Goal: Contribute content: Add original content to the website for others to see

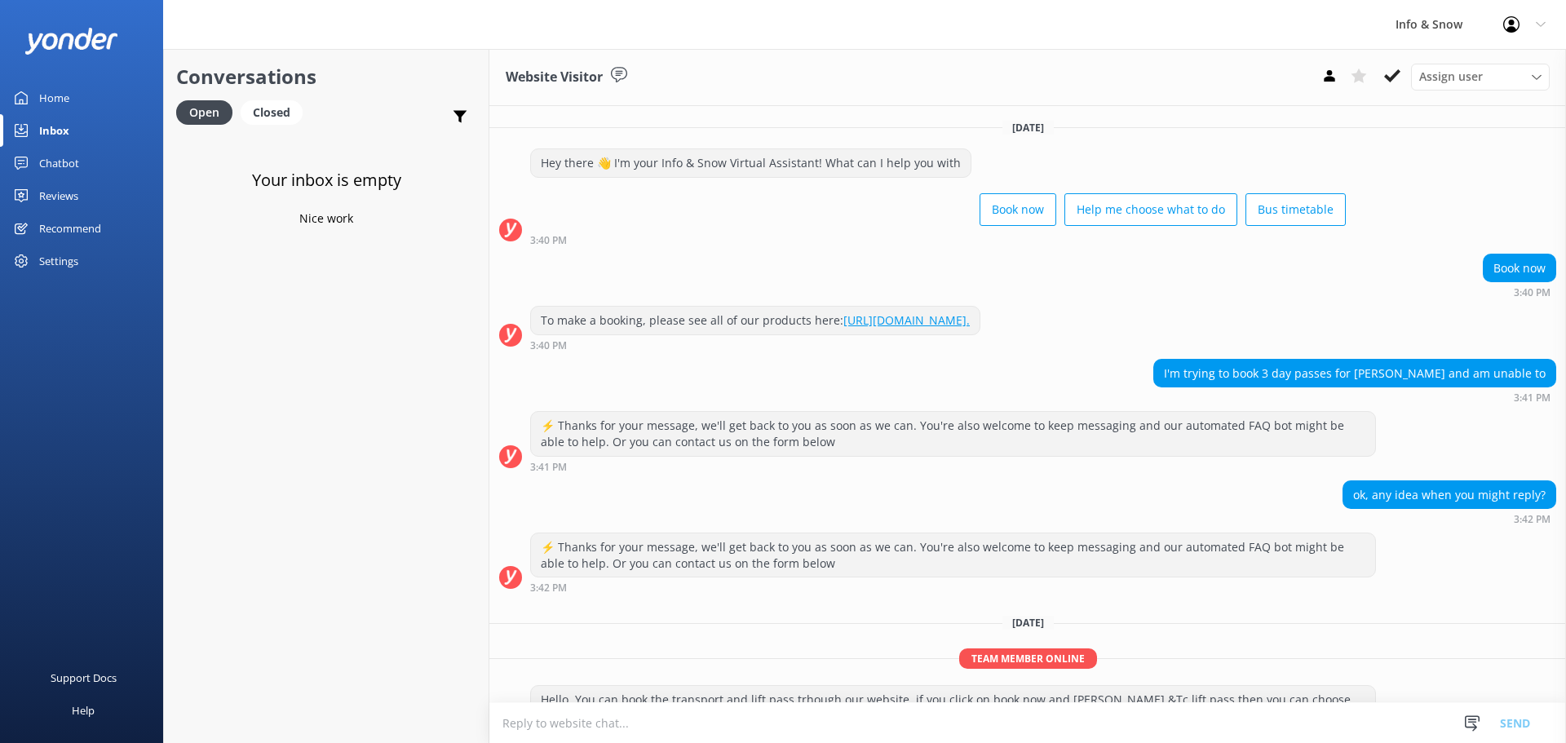
scroll to position [208, 0]
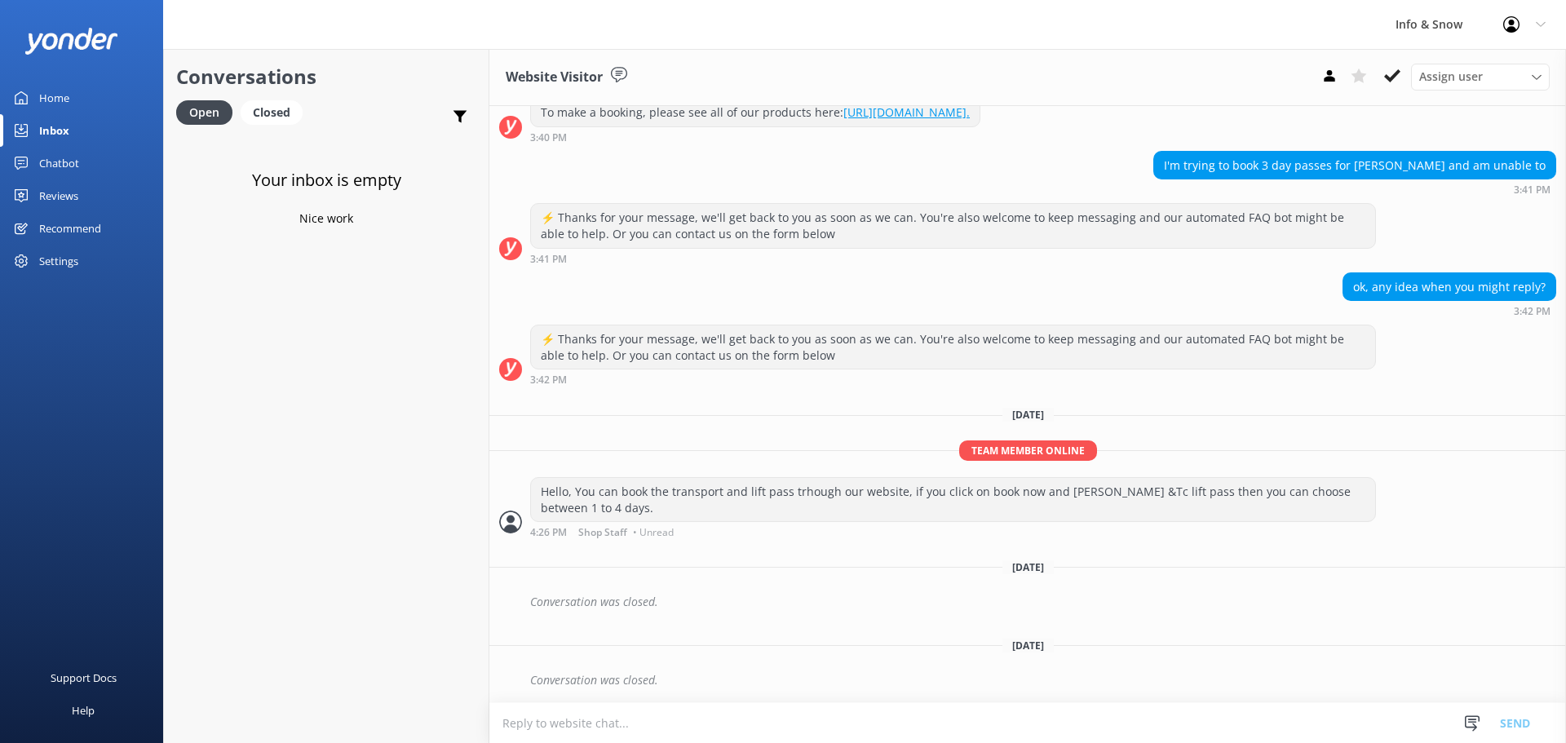
click at [63, 96] on div "Home" at bounding box center [54, 98] width 30 height 33
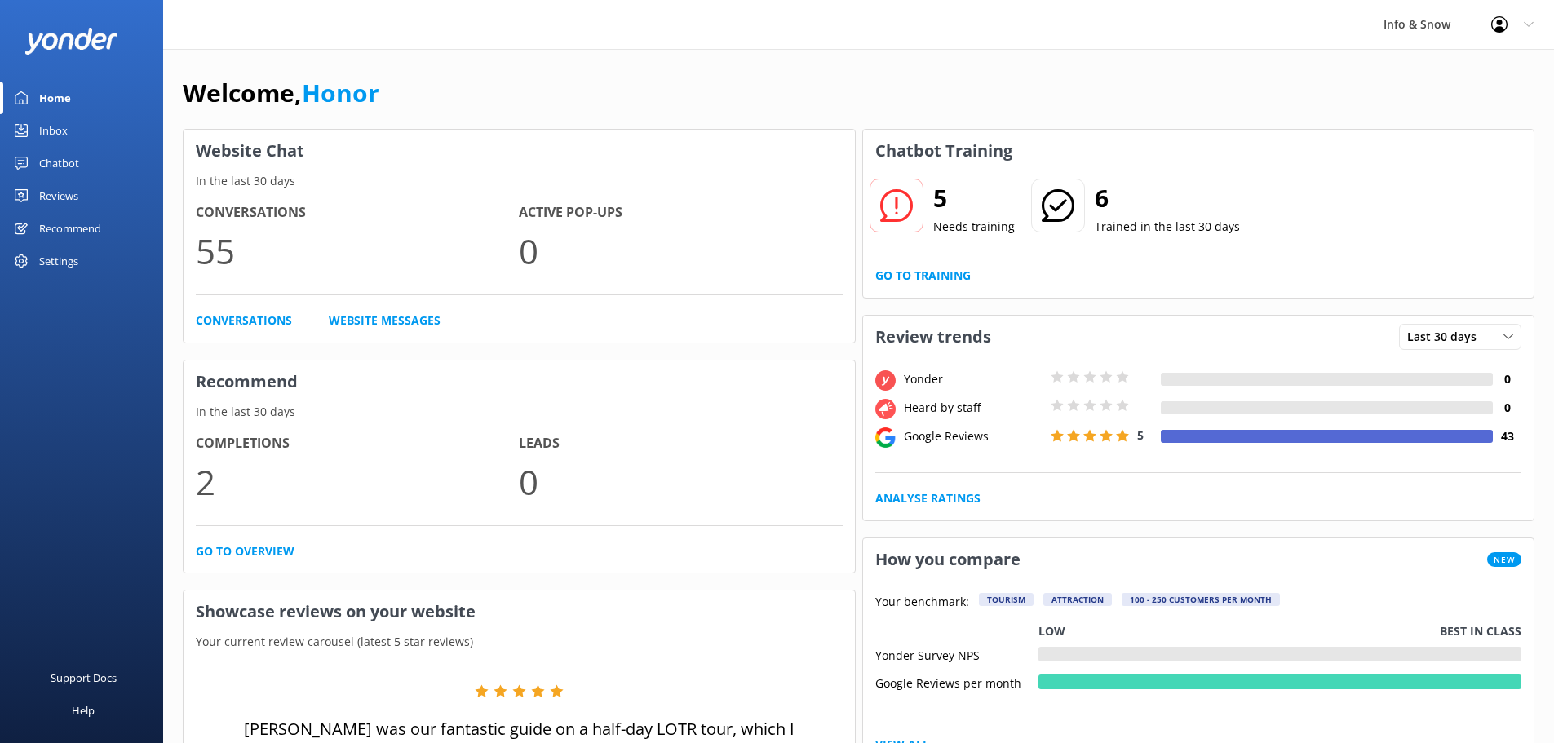
click at [927, 271] on link "Go to Training" at bounding box center [922, 276] width 95 height 18
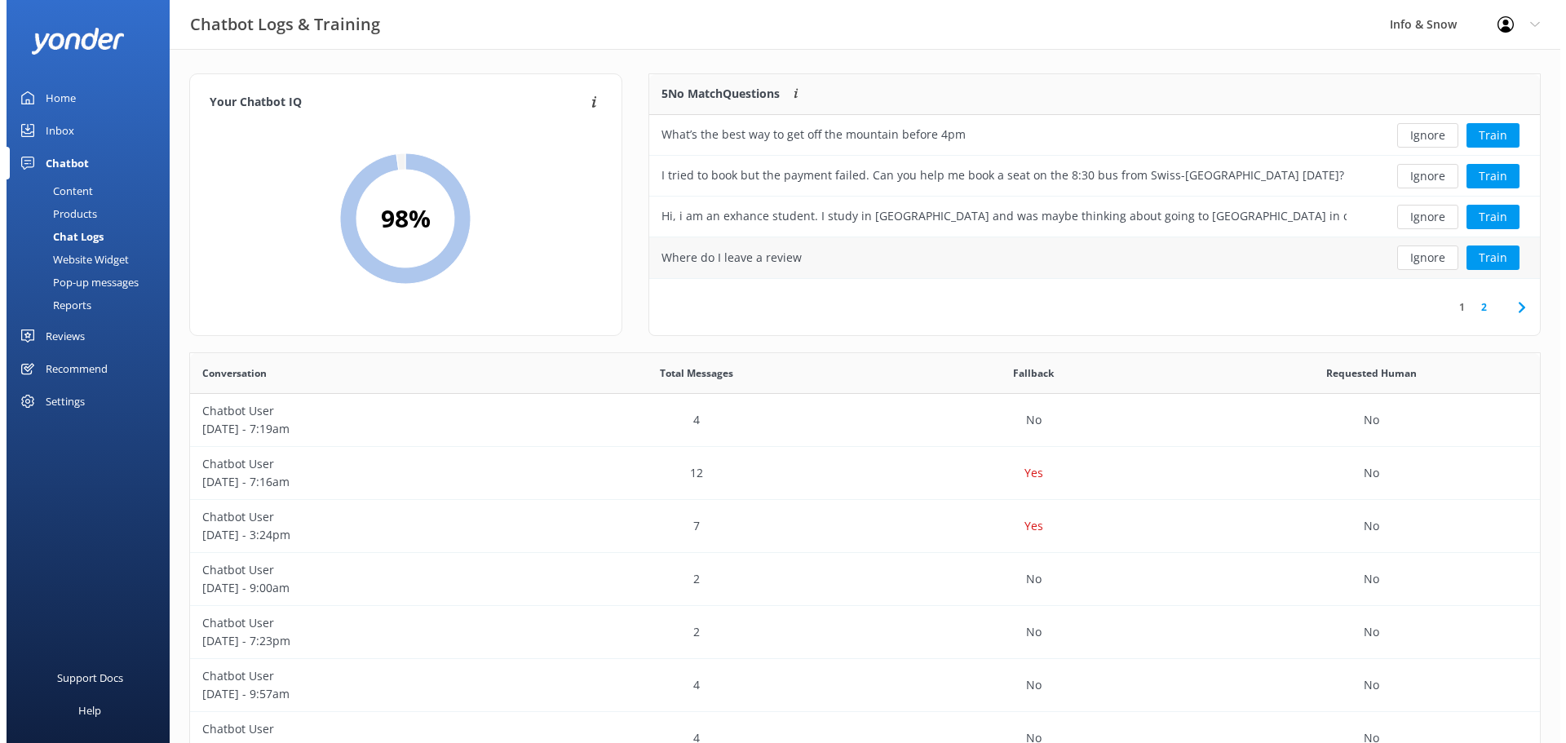
scroll to position [559, 1338]
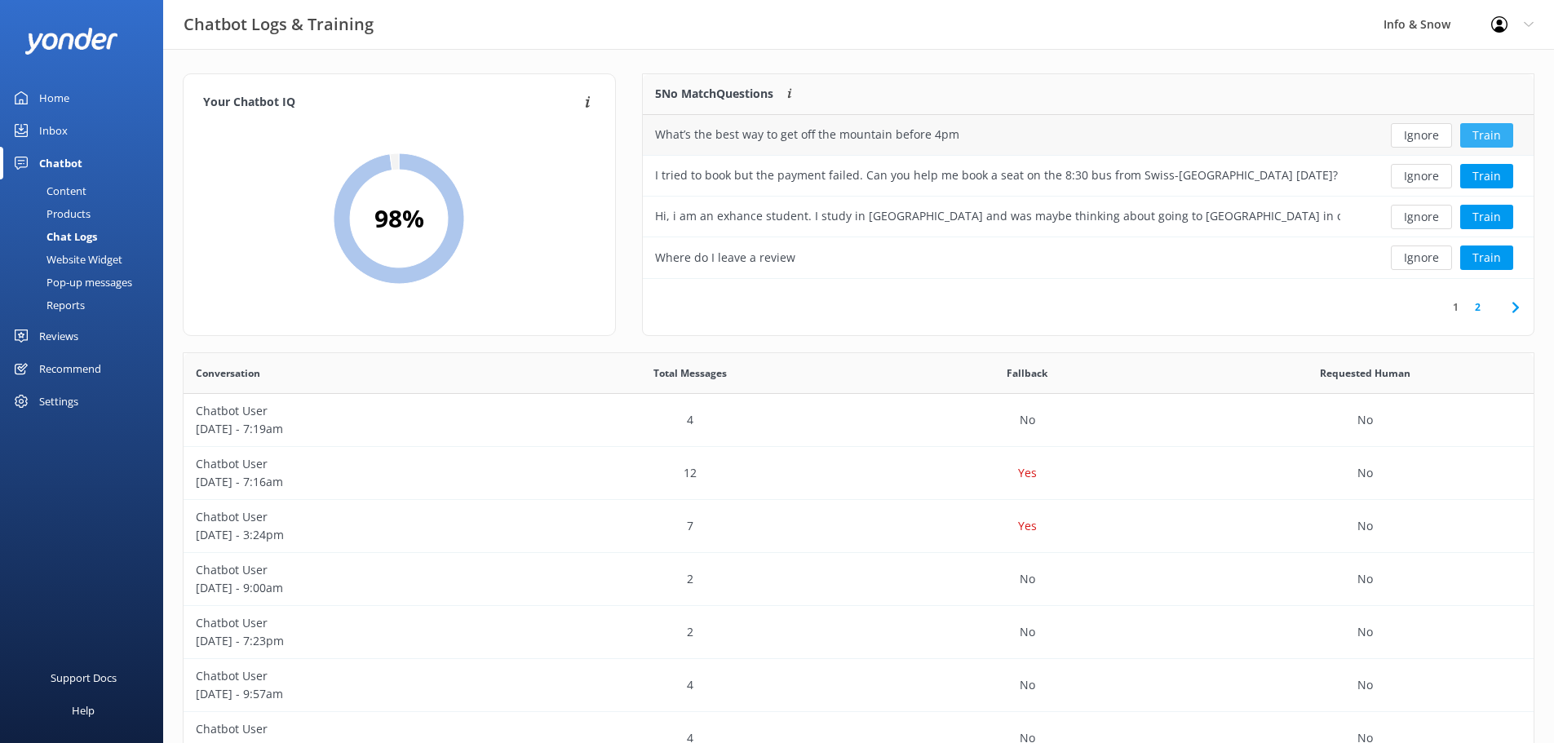
click at [1497, 136] on button "Train" at bounding box center [1486, 135] width 53 height 24
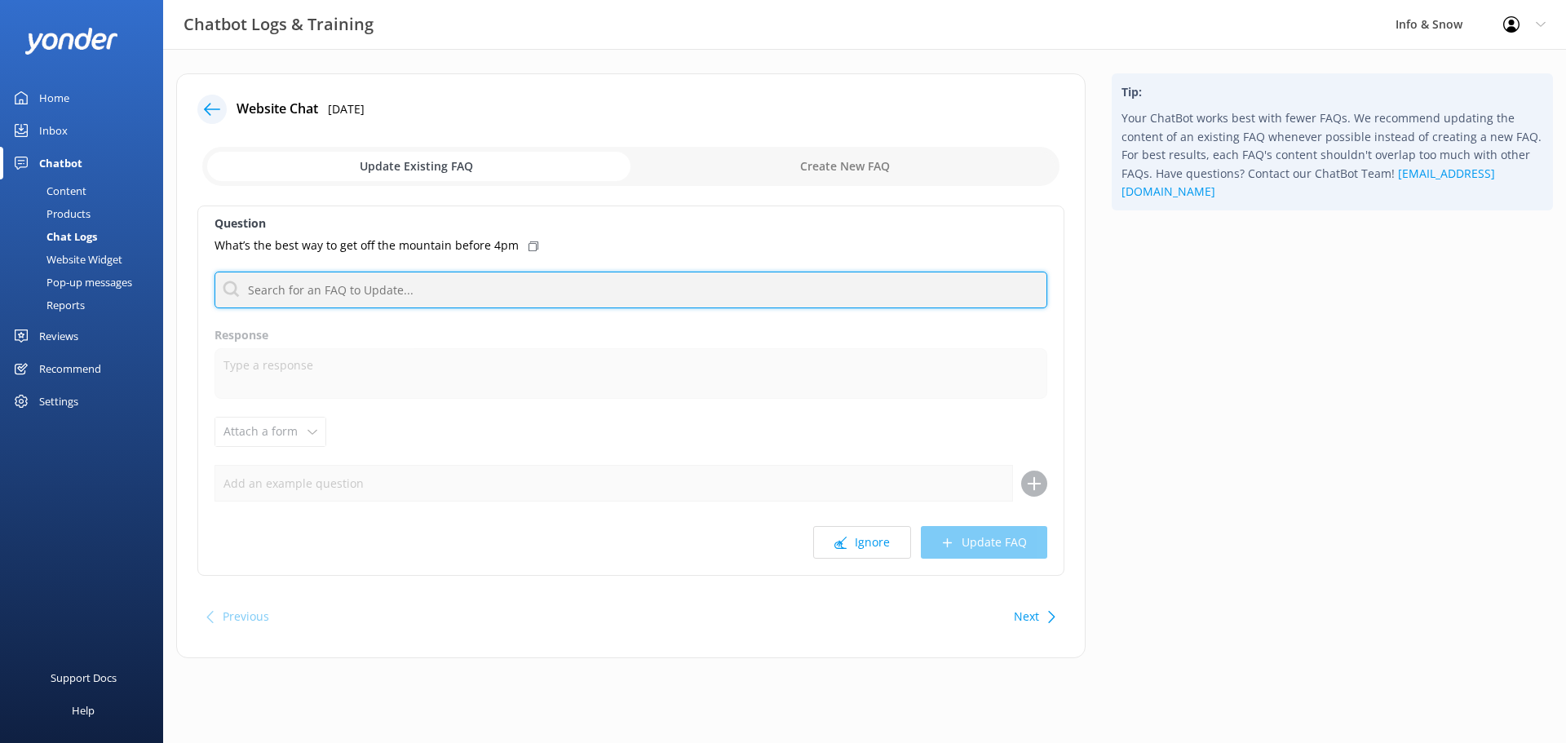
click at [469, 294] on input "text" at bounding box center [630, 290] width 833 height 37
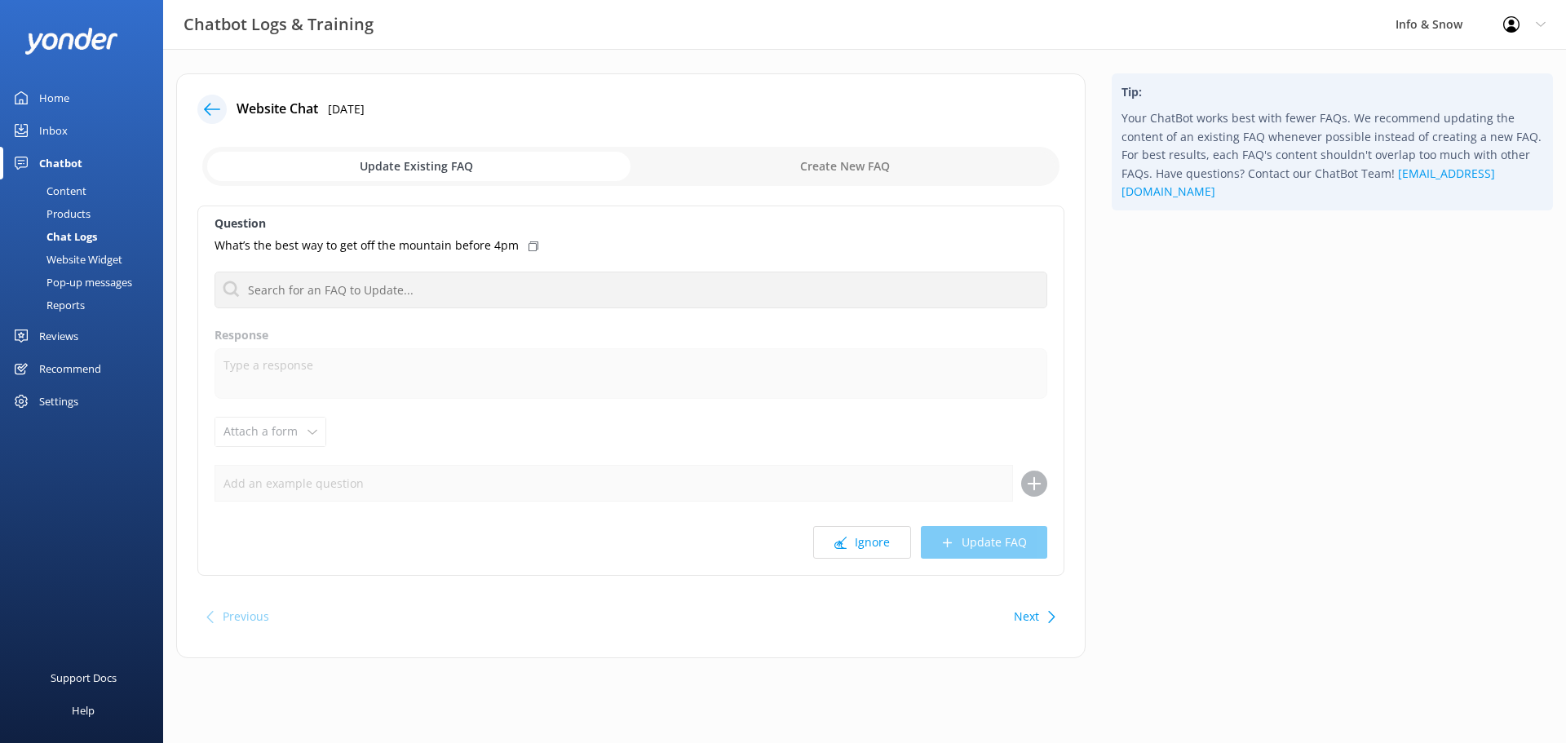
click at [824, 177] on input "checkbox" at bounding box center [630, 166] width 857 height 39
checkbox input "true"
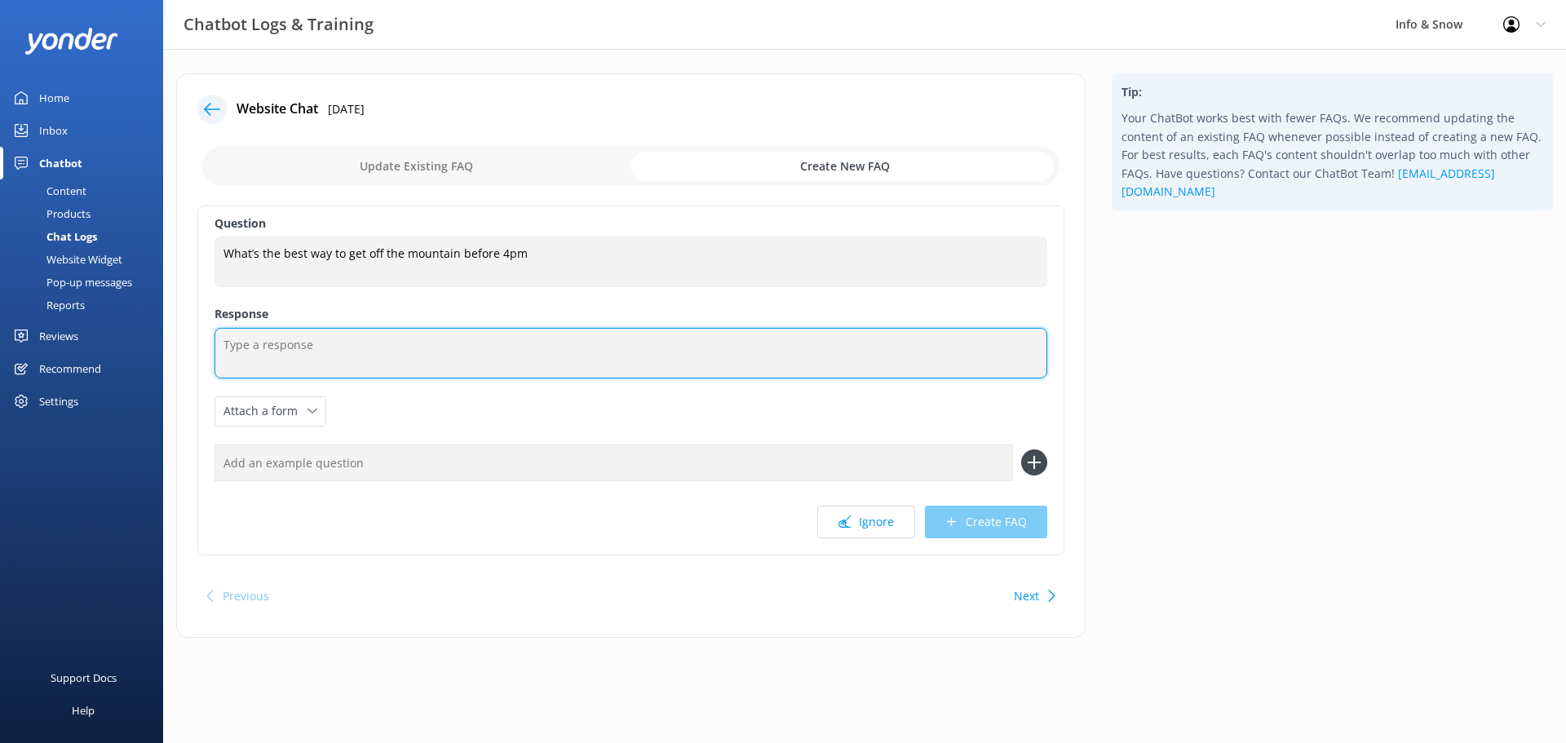
click at [338, 338] on textarea at bounding box center [630, 353] width 833 height 51
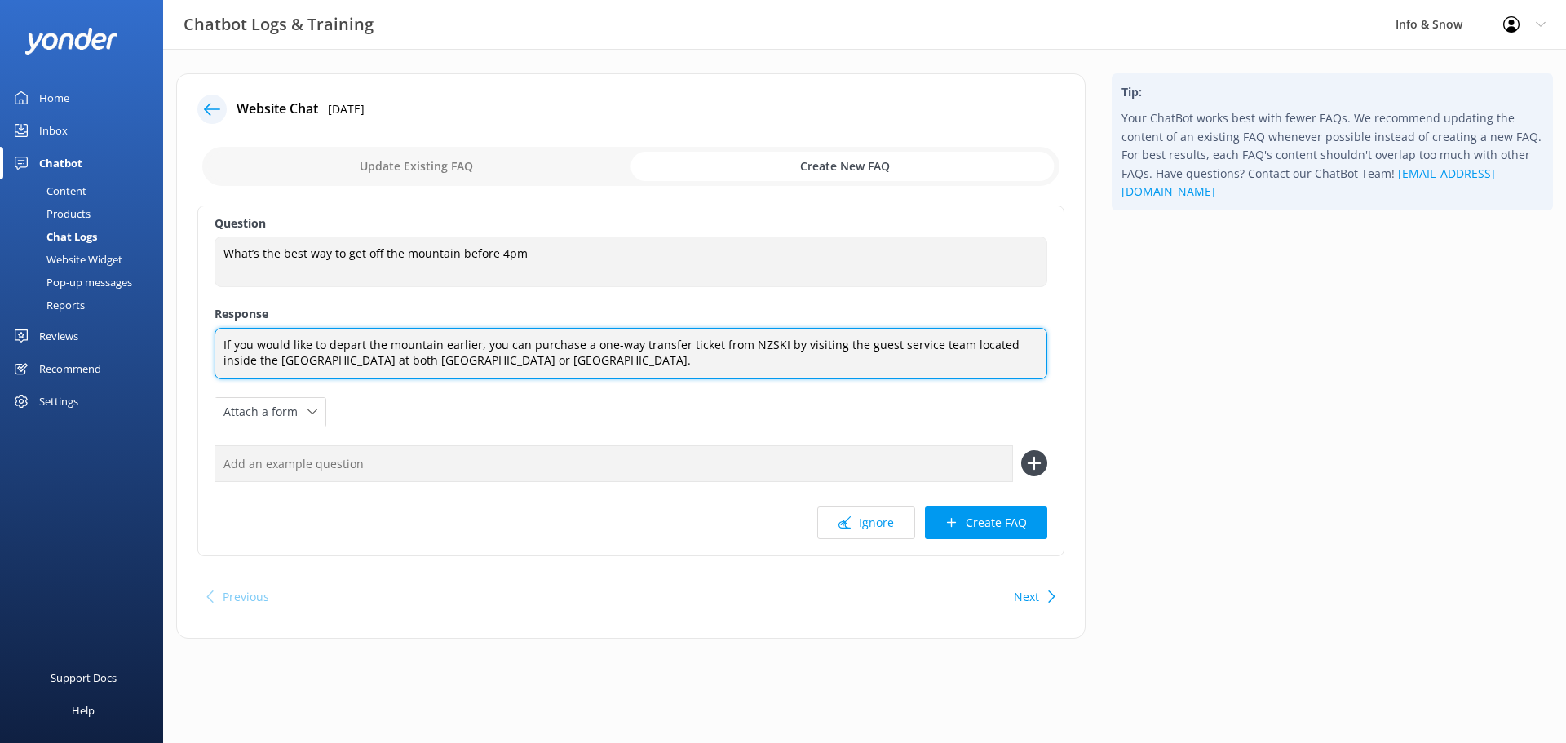
click at [450, 365] on textarea "If you would like to depart the mountain earlier, you can purchase a one-way tr…" at bounding box center [630, 353] width 833 height 51
click at [444, 365] on textarea "If you would like to depart the mountain earlier, you can purchase a one-way tr…" at bounding box center [630, 353] width 833 height 51
click at [444, 366] on textarea "If you would like to depart the mountain earlier, you can purchase a one-way tr…" at bounding box center [630, 353] width 833 height 51
click at [573, 362] on textarea "If you would like to depart the mountain earlier, you can purchase a one-way tr…" at bounding box center [630, 353] width 833 height 51
click at [605, 358] on textarea "If you would like to depart the mountain earlier, you can purchase a one-way tr…" at bounding box center [630, 353] width 833 height 51
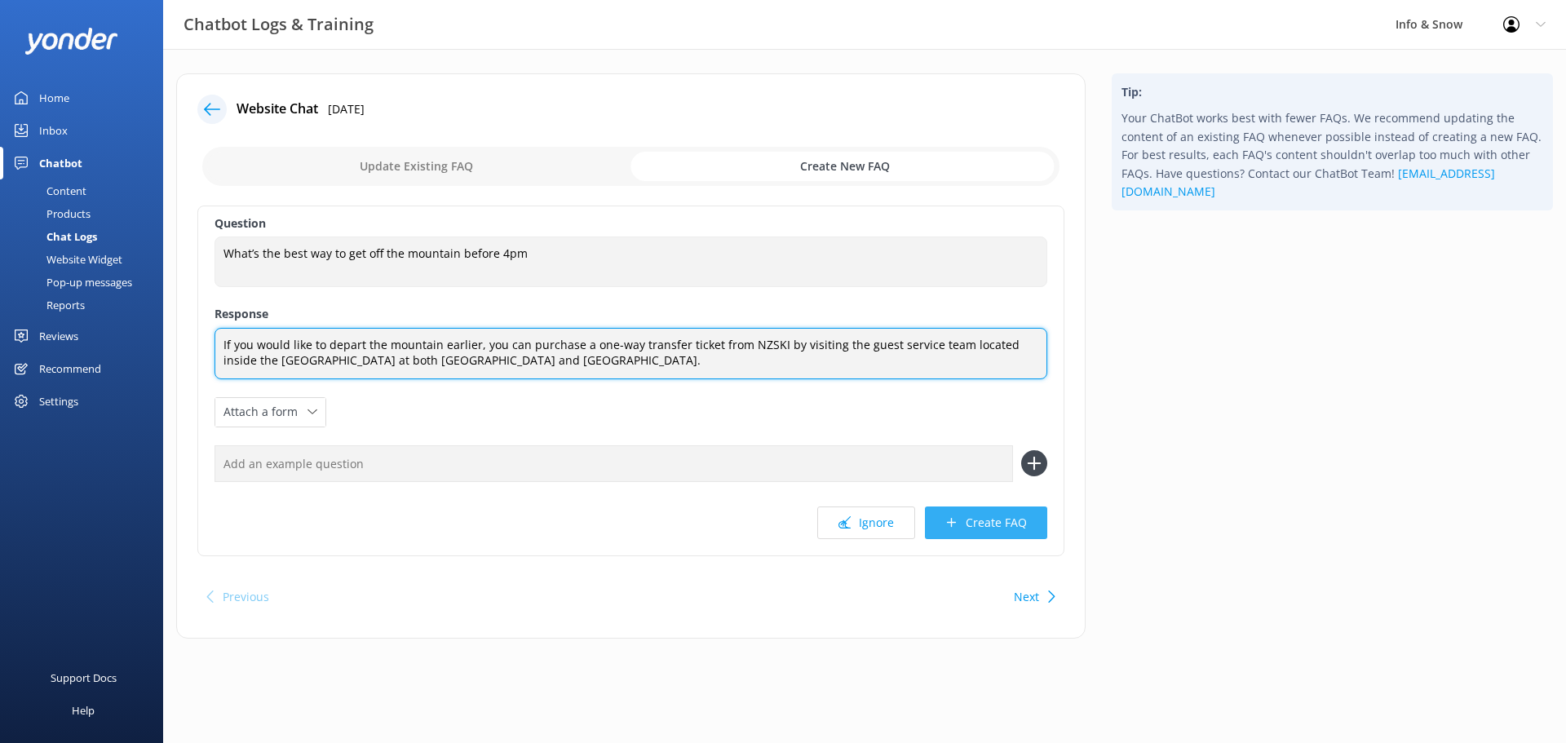
type textarea "If you would like to depart the mountain earlier, you can purchase a one-way tr…"
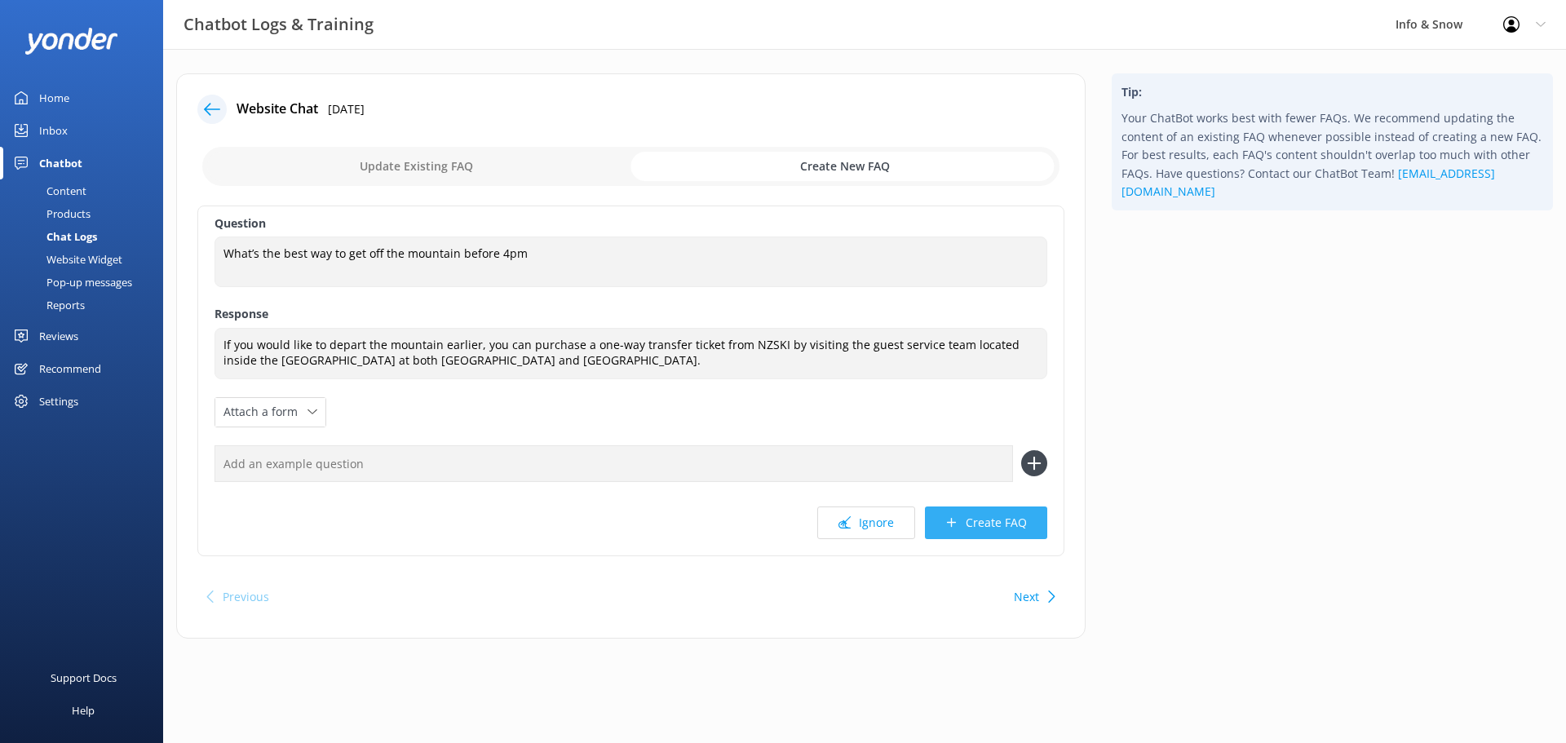
click at [983, 520] on button "Create FAQ" at bounding box center [986, 522] width 122 height 33
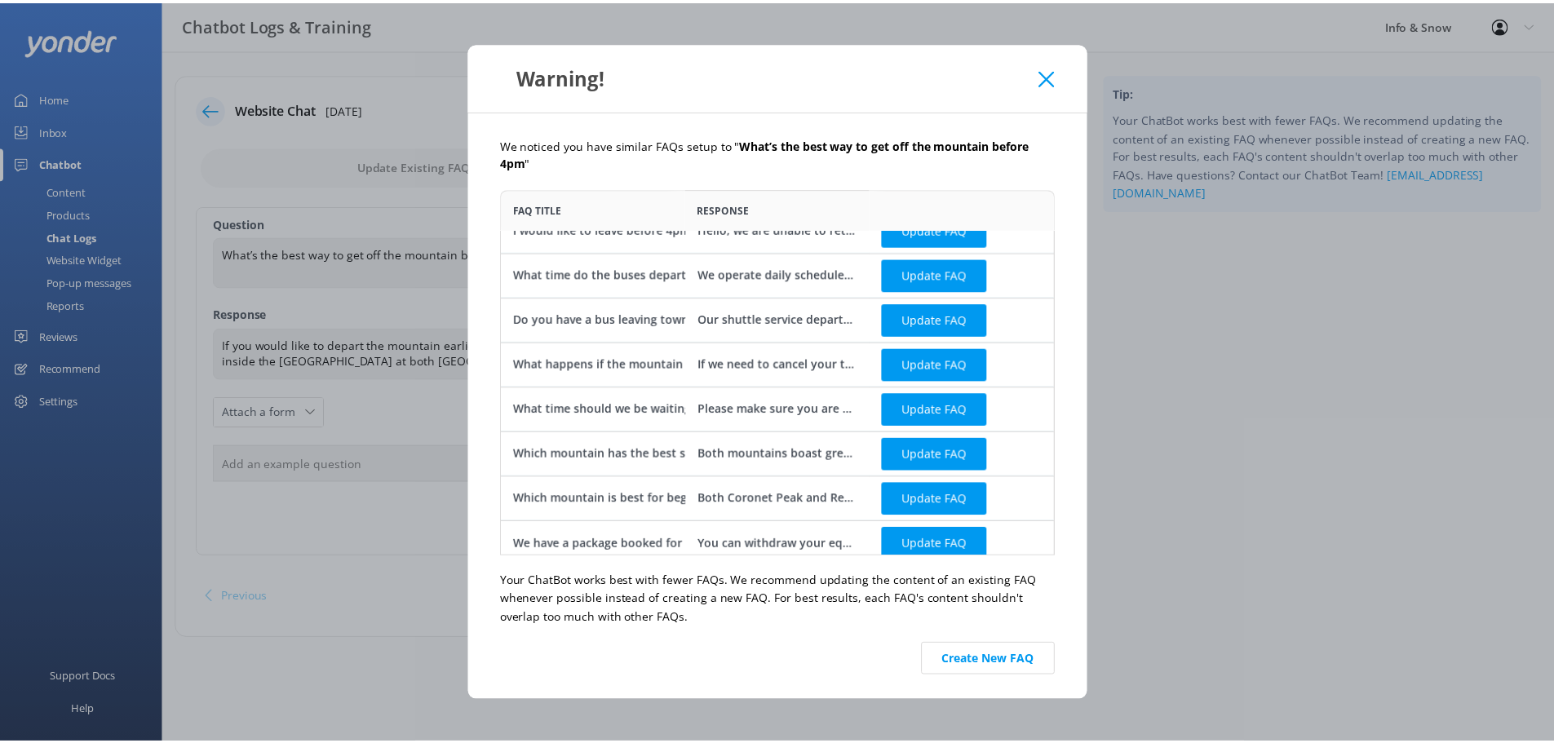
scroll to position [33, 0]
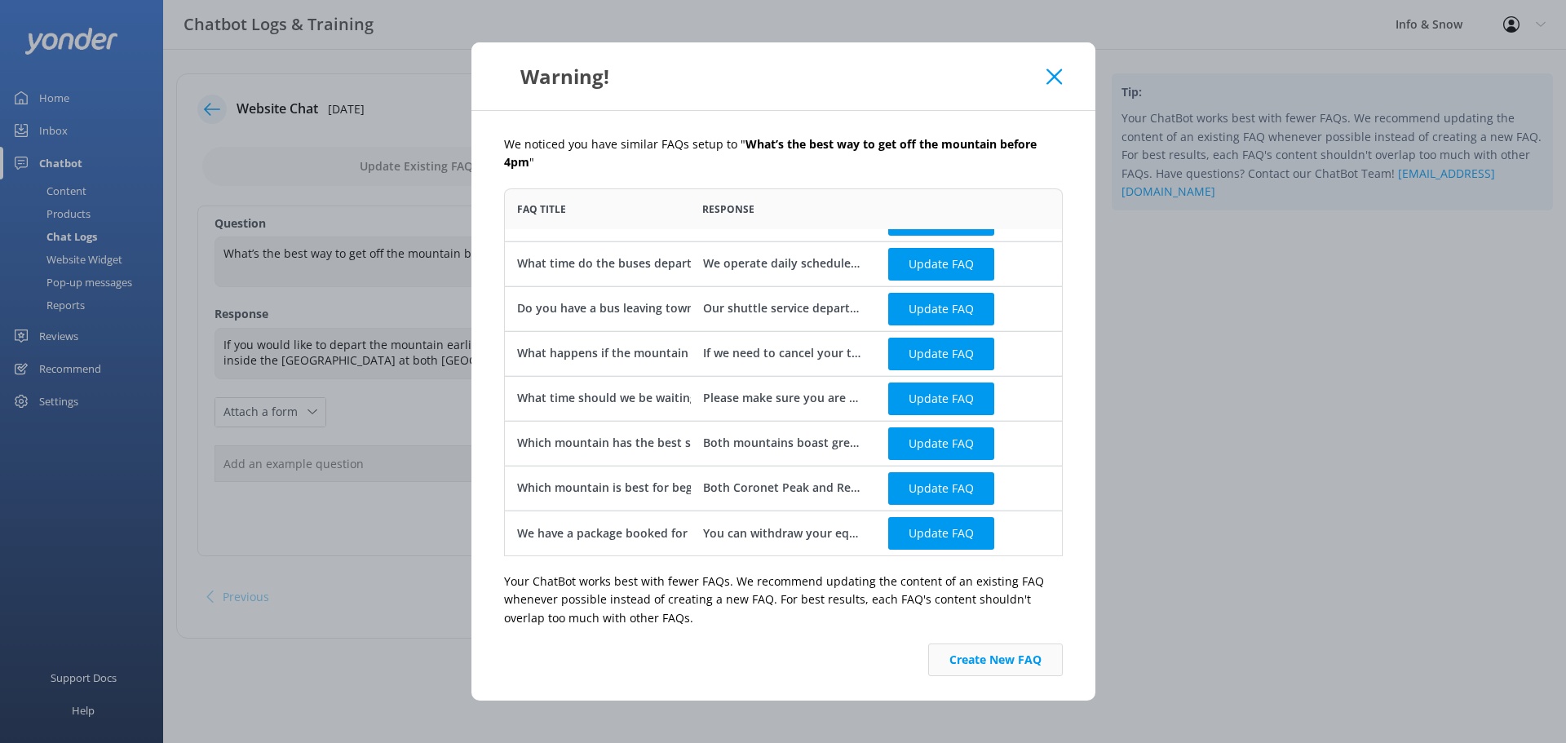
click at [1037, 643] on button "Create New FAQ" at bounding box center [995, 659] width 135 height 33
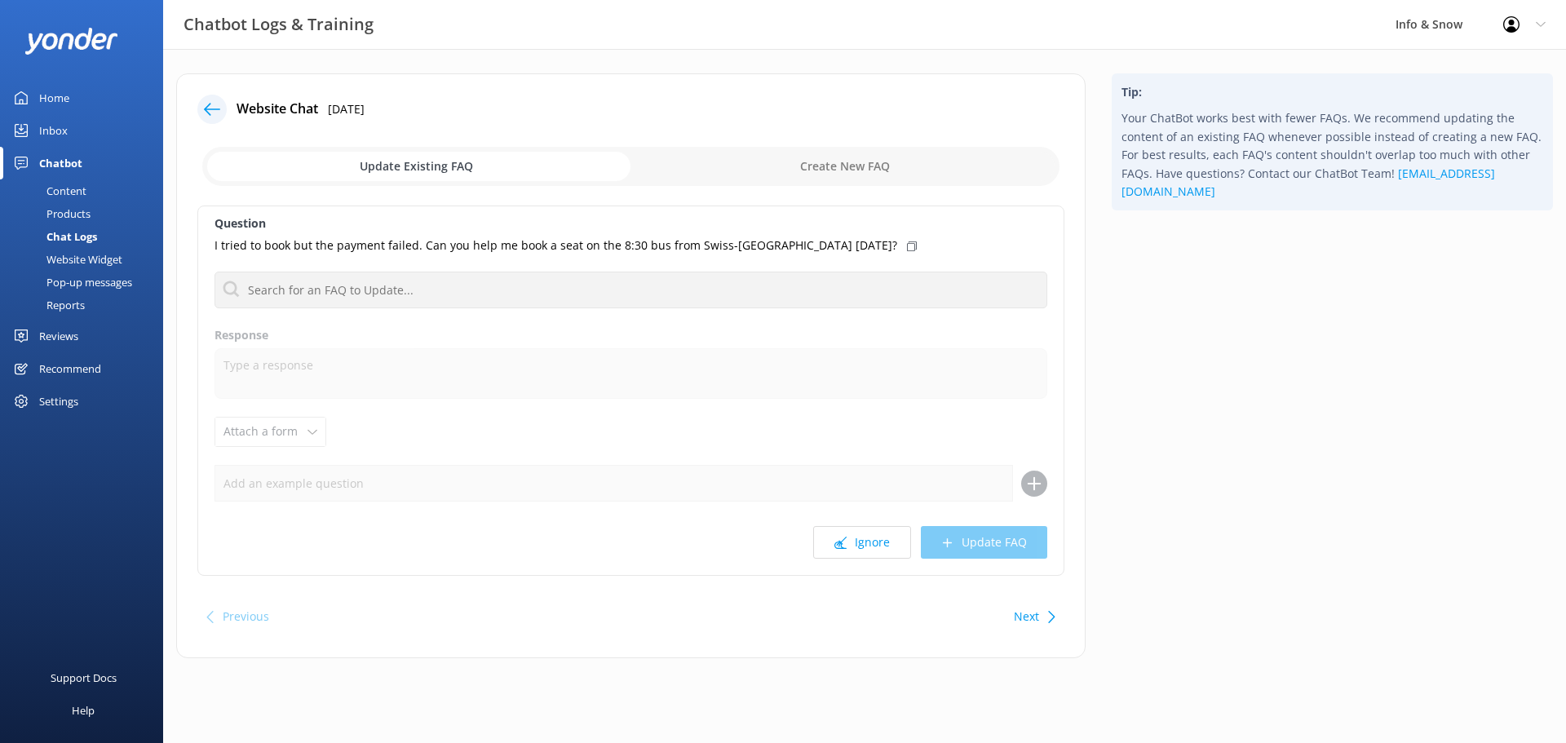
drag, startPoint x: 29, startPoint y: 91, endPoint x: 47, endPoint y: 91, distance: 18.8
click at [29, 92] on link "Home" at bounding box center [81, 98] width 163 height 33
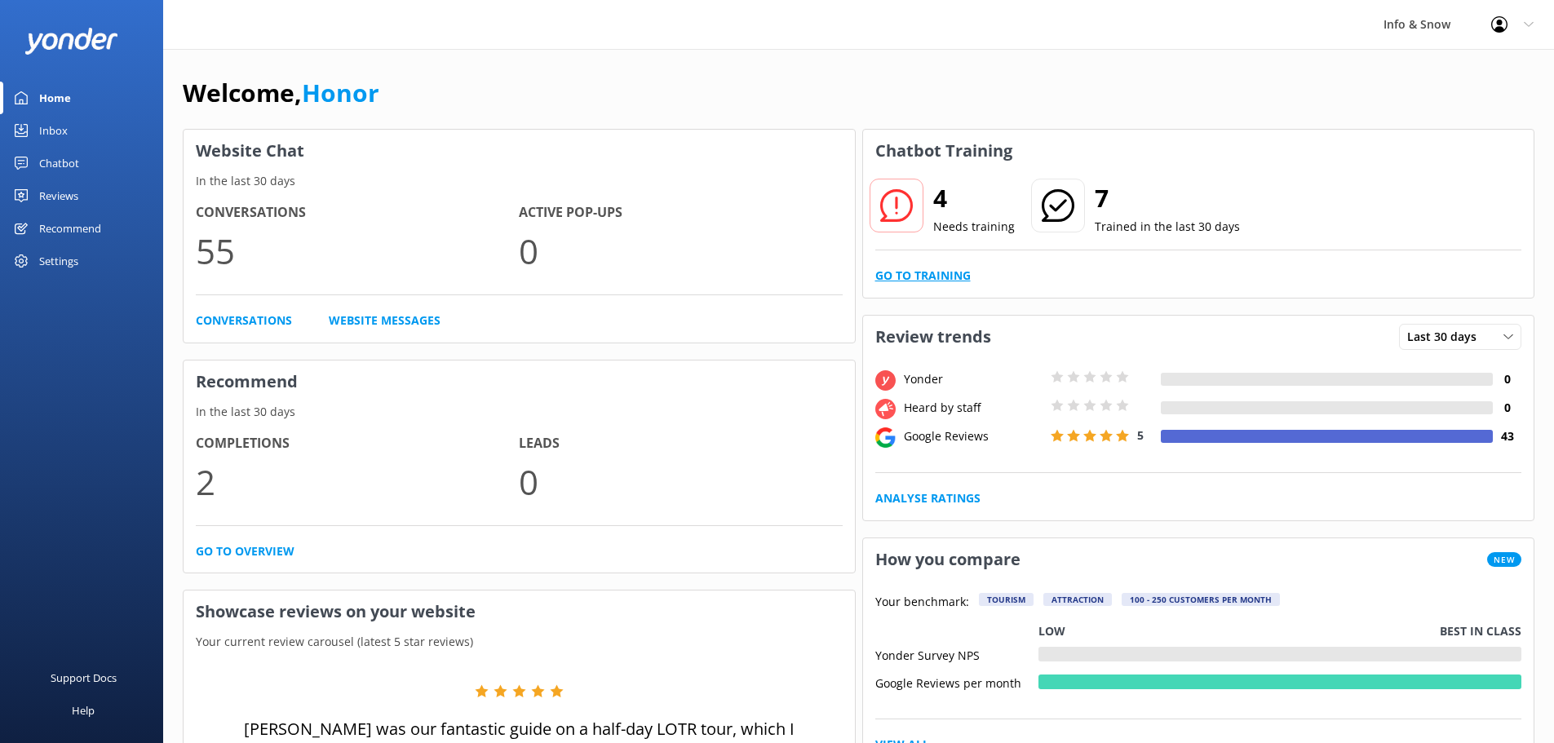
click at [935, 272] on link "Go to Training" at bounding box center [922, 276] width 95 height 18
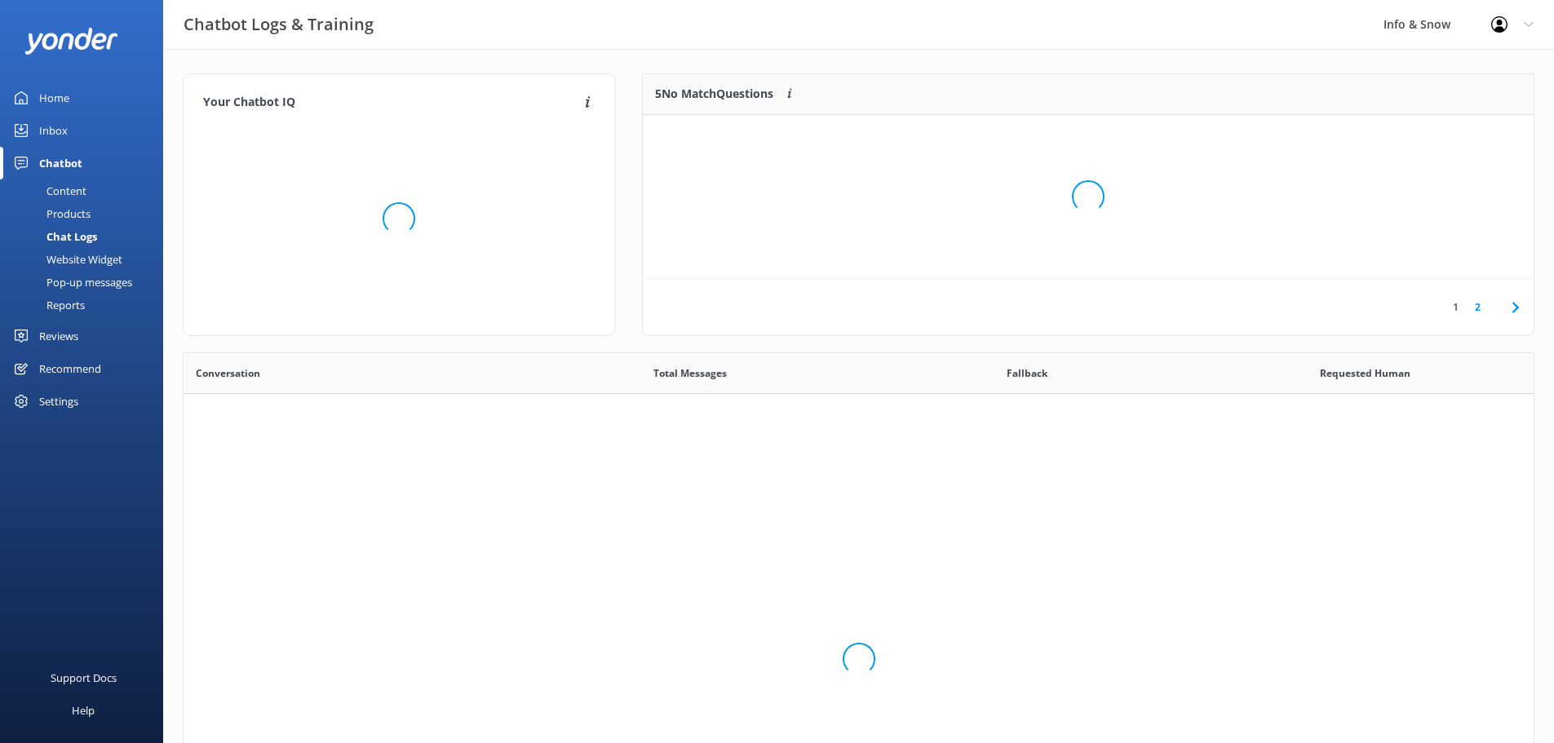
scroll to position [559, 1338]
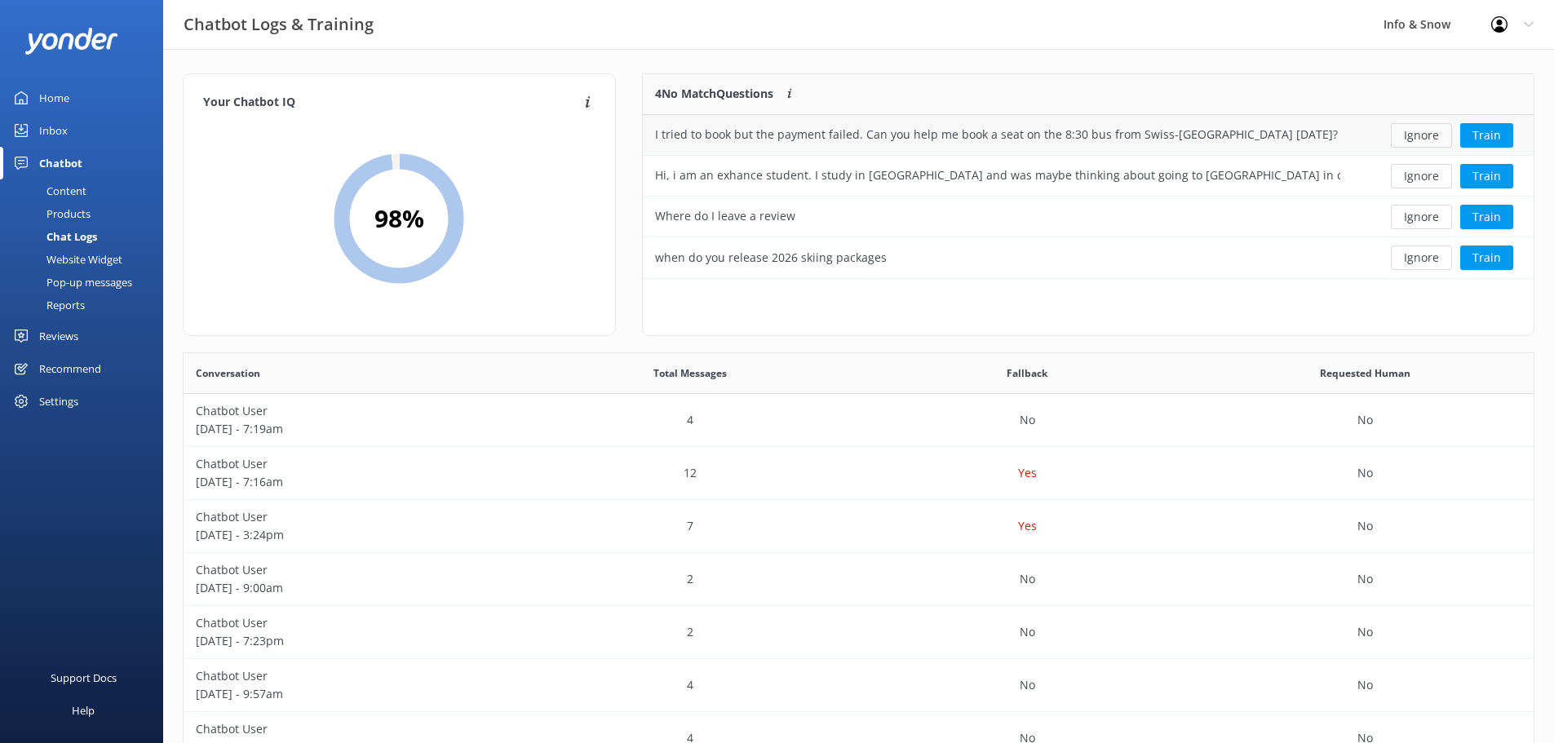
click at [1427, 130] on button "Ignore" at bounding box center [1421, 135] width 61 height 24
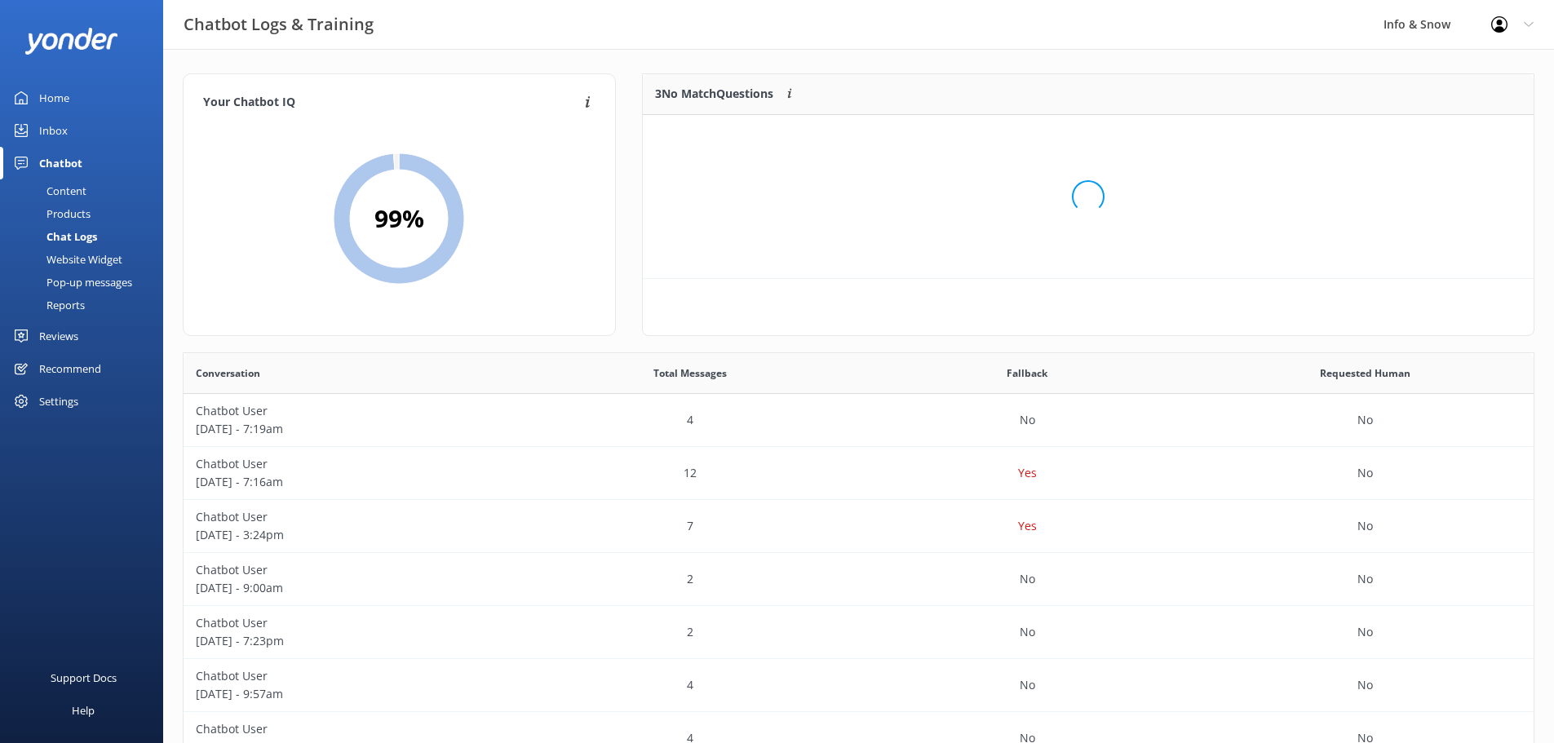
scroll to position [152, 878]
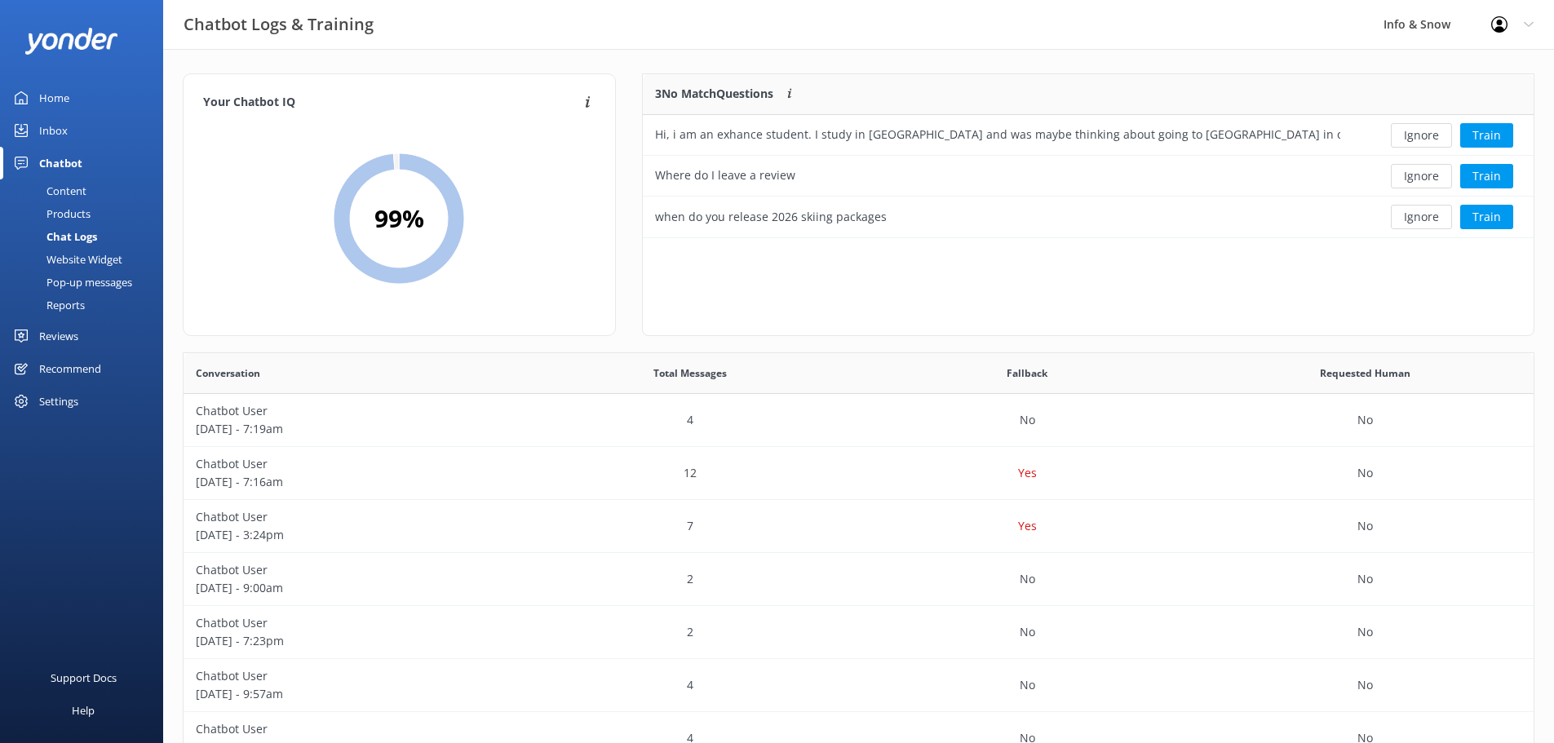
click at [1427, 130] on button "Ignore" at bounding box center [1421, 135] width 61 height 24
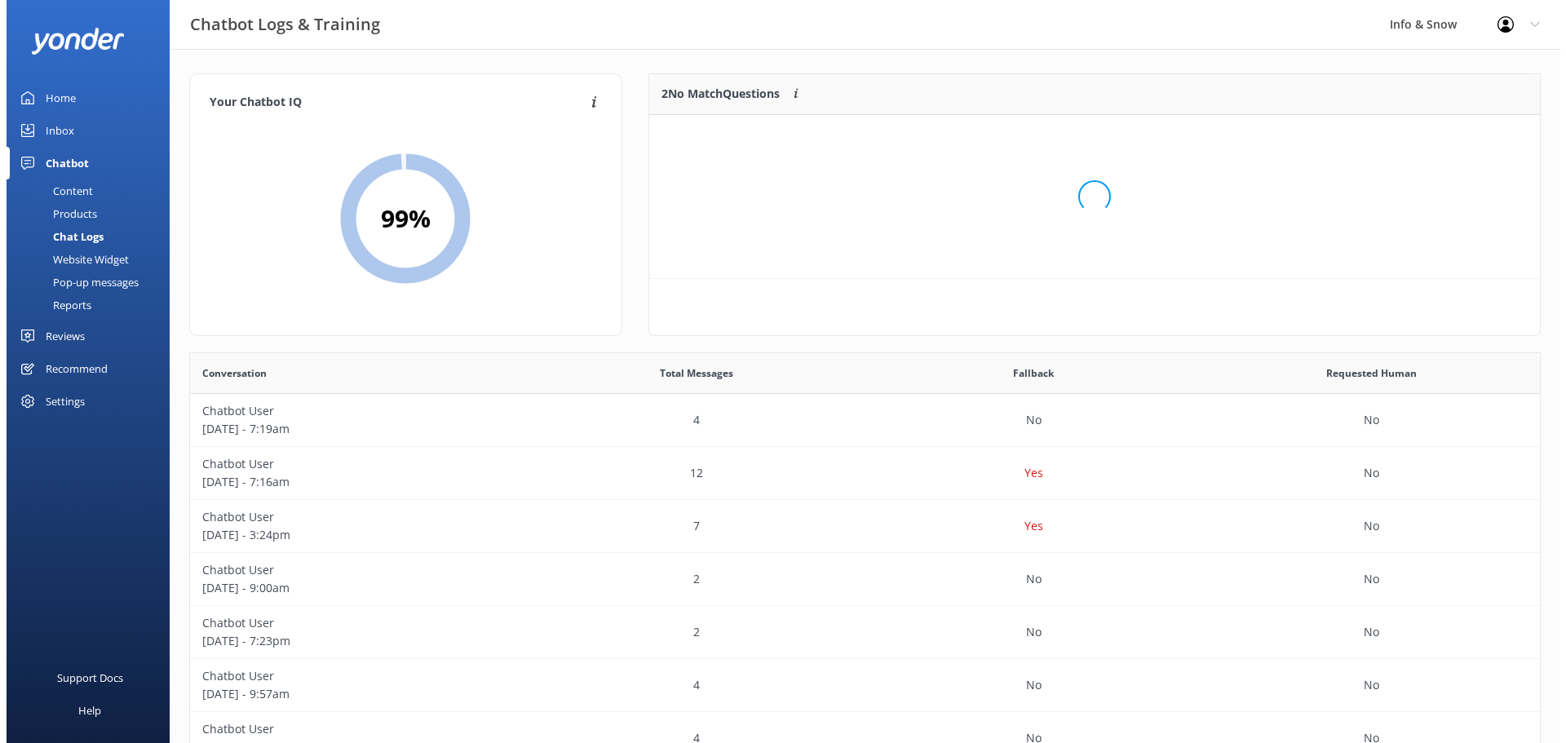
scroll to position [111, 878]
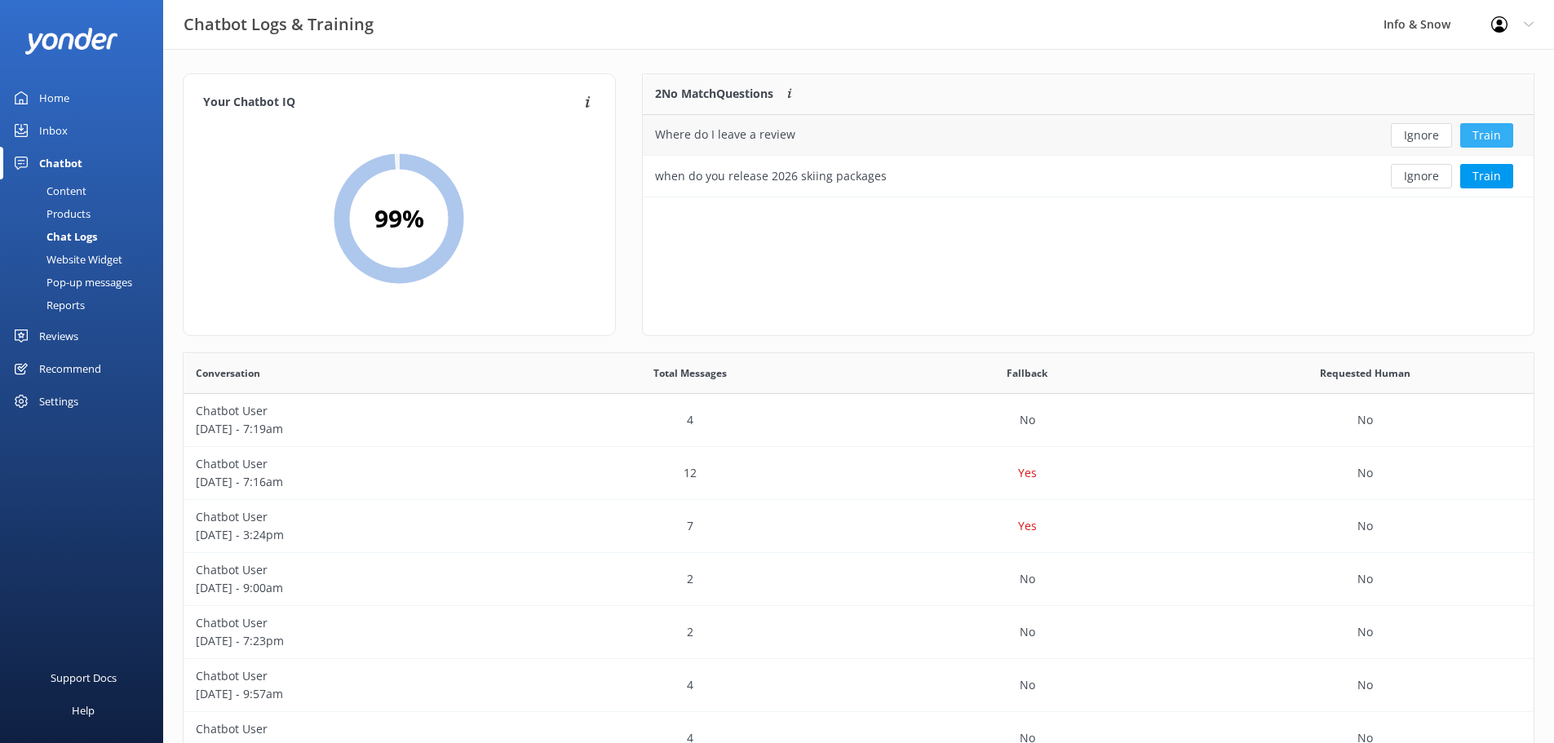
click at [1494, 135] on button "Train" at bounding box center [1486, 135] width 53 height 24
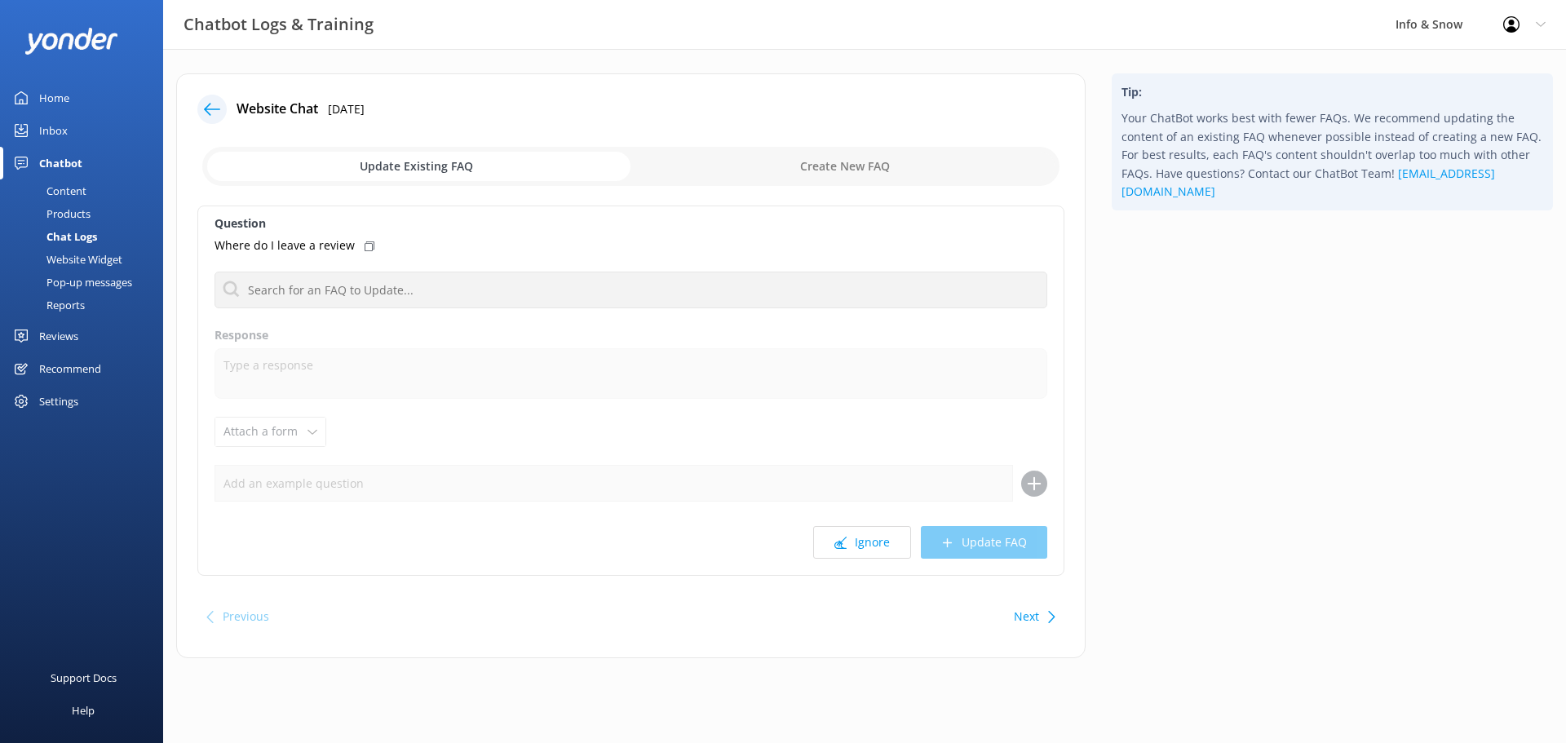
click at [822, 156] on input "checkbox" at bounding box center [630, 166] width 857 height 39
checkbox input "true"
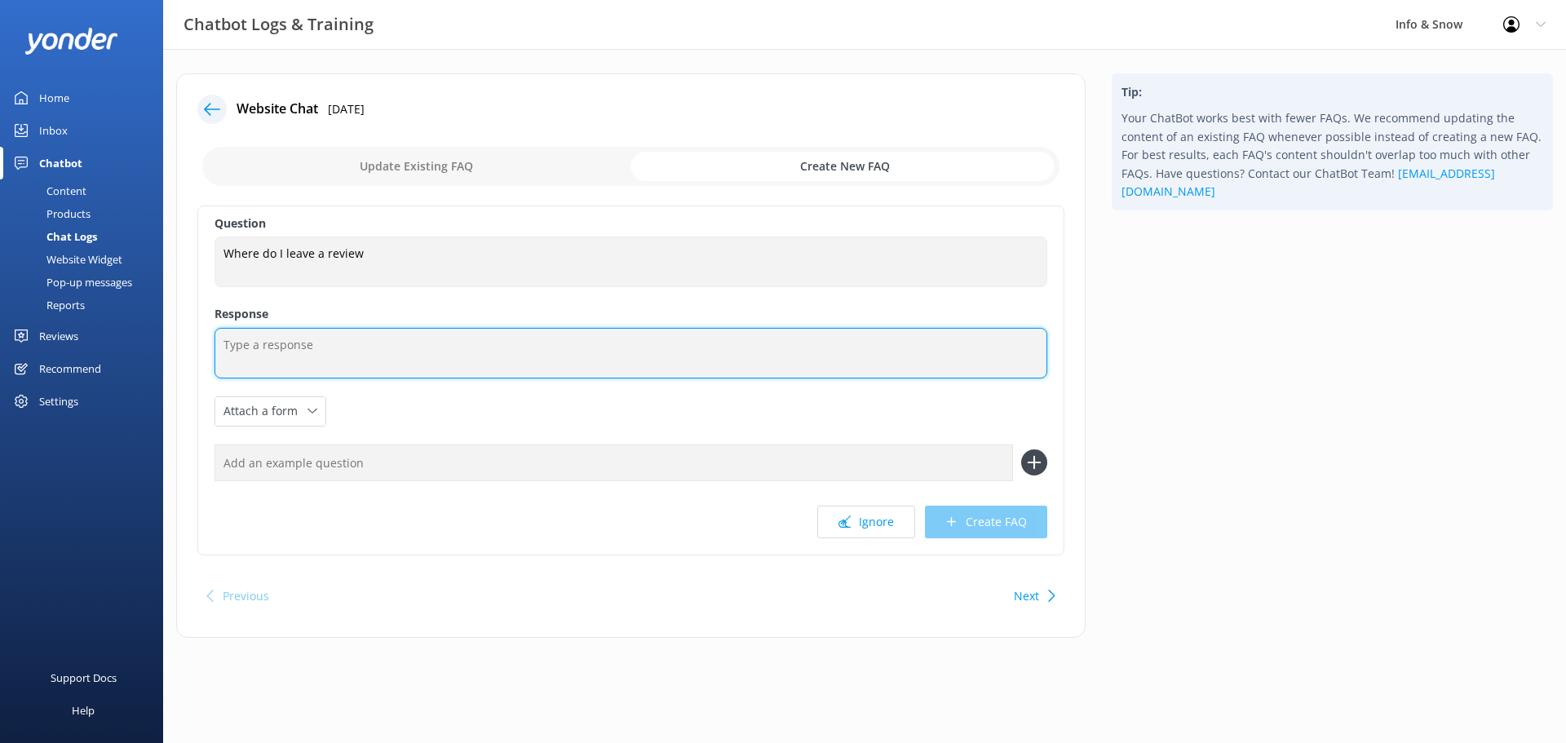
click at [440, 363] on textarea at bounding box center [630, 353] width 833 height 51
click at [633, 354] on textarea "You can leave reviews for Info and Snow on Google Reviews, or through Trip Advi…" at bounding box center [630, 353] width 833 height 51
type textarea "You can leave reviews for Info and Snow on Google Reviews, or through TripAdvis…"
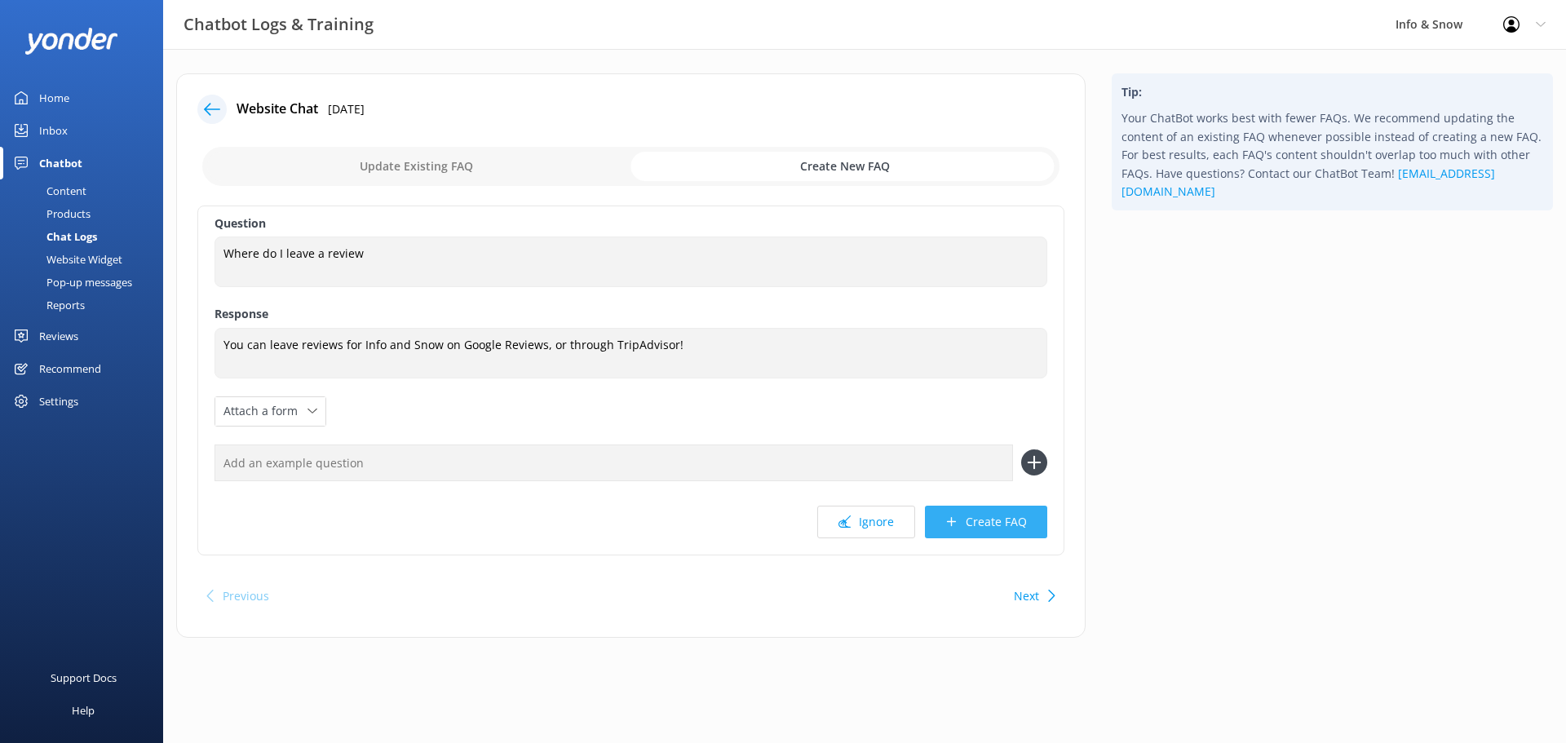
click at [997, 525] on button "Create FAQ" at bounding box center [986, 522] width 122 height 33
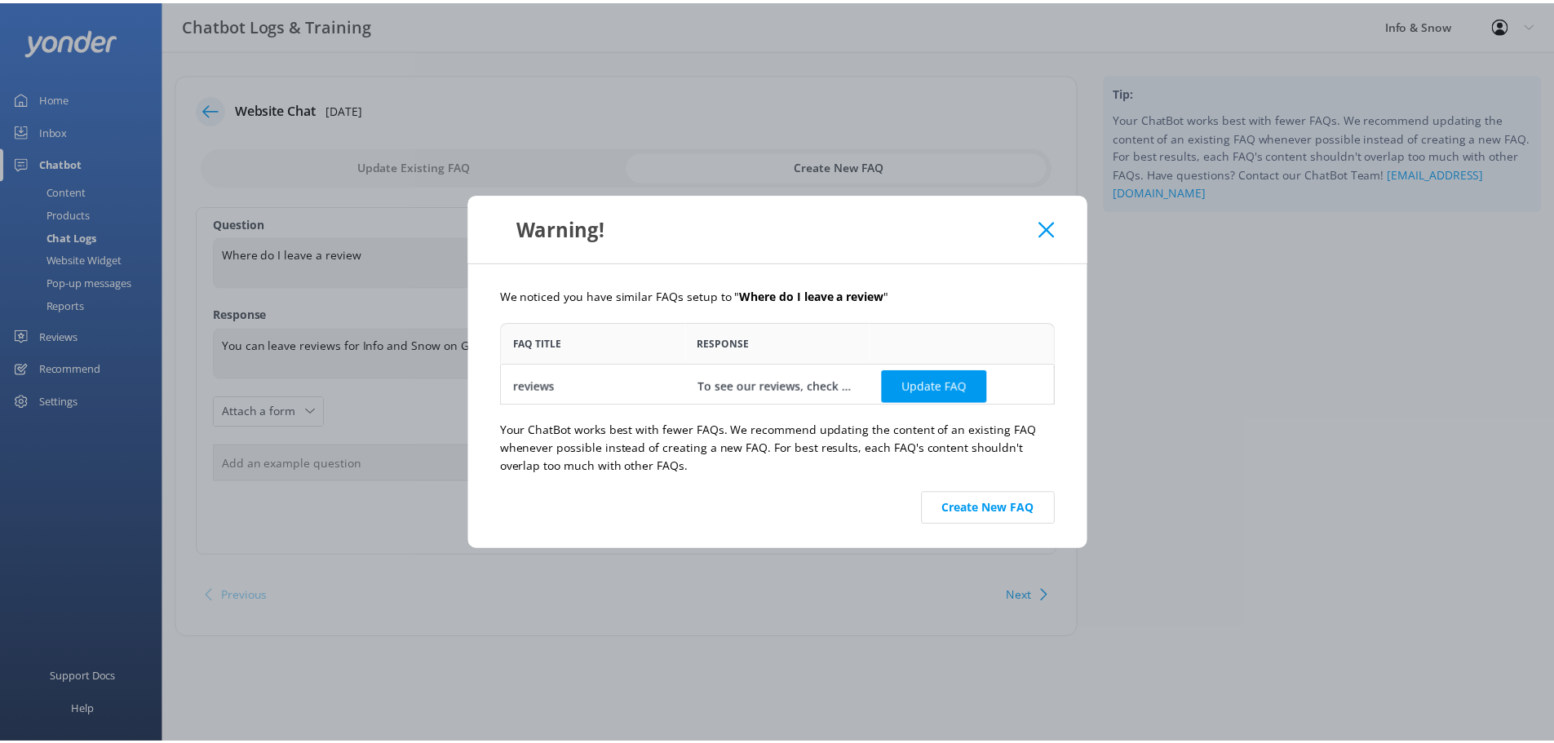
scroll to position [70, 546]
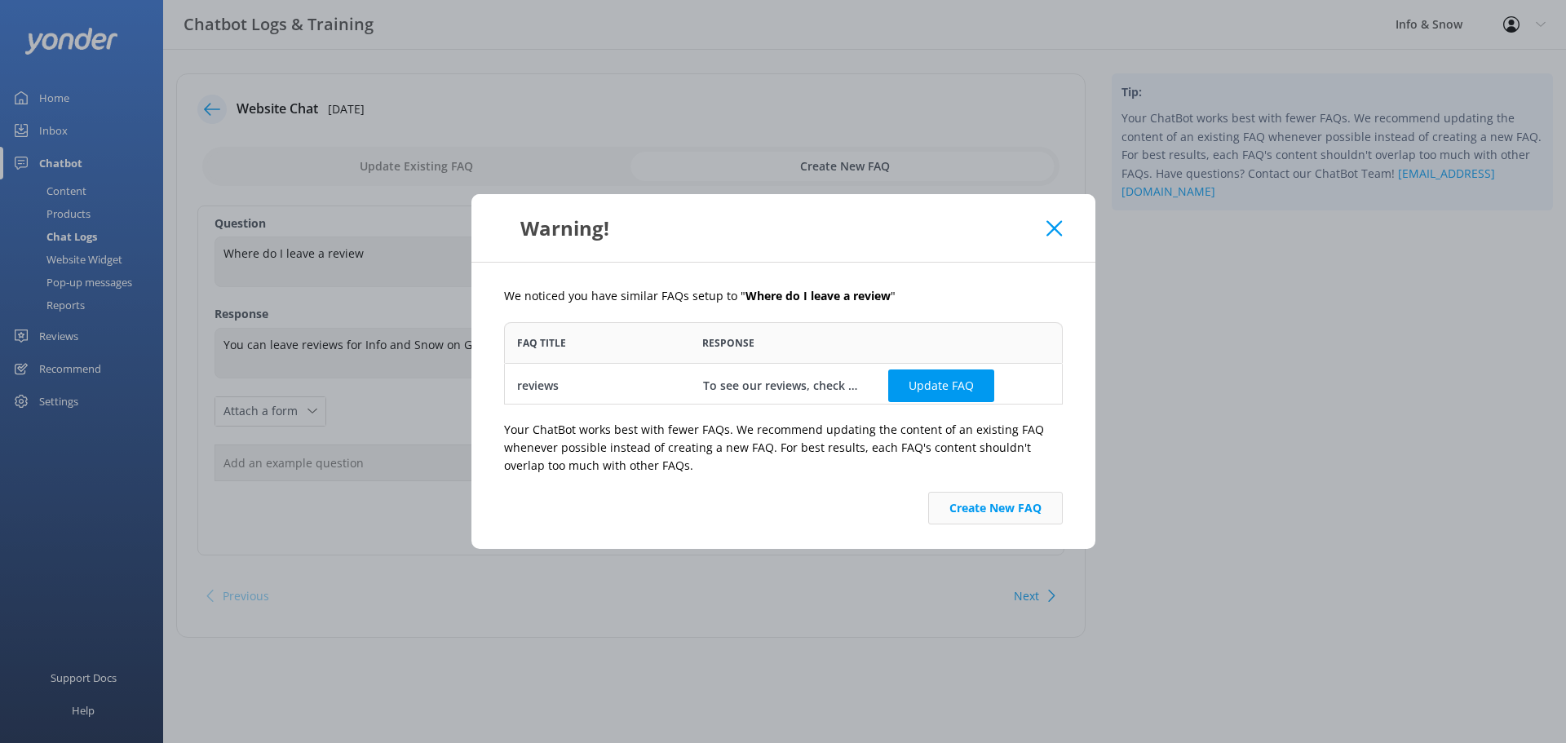
click at [1007, 508] on button "Create New FAQ" at bounding box center [995, 508] width 135 height 33
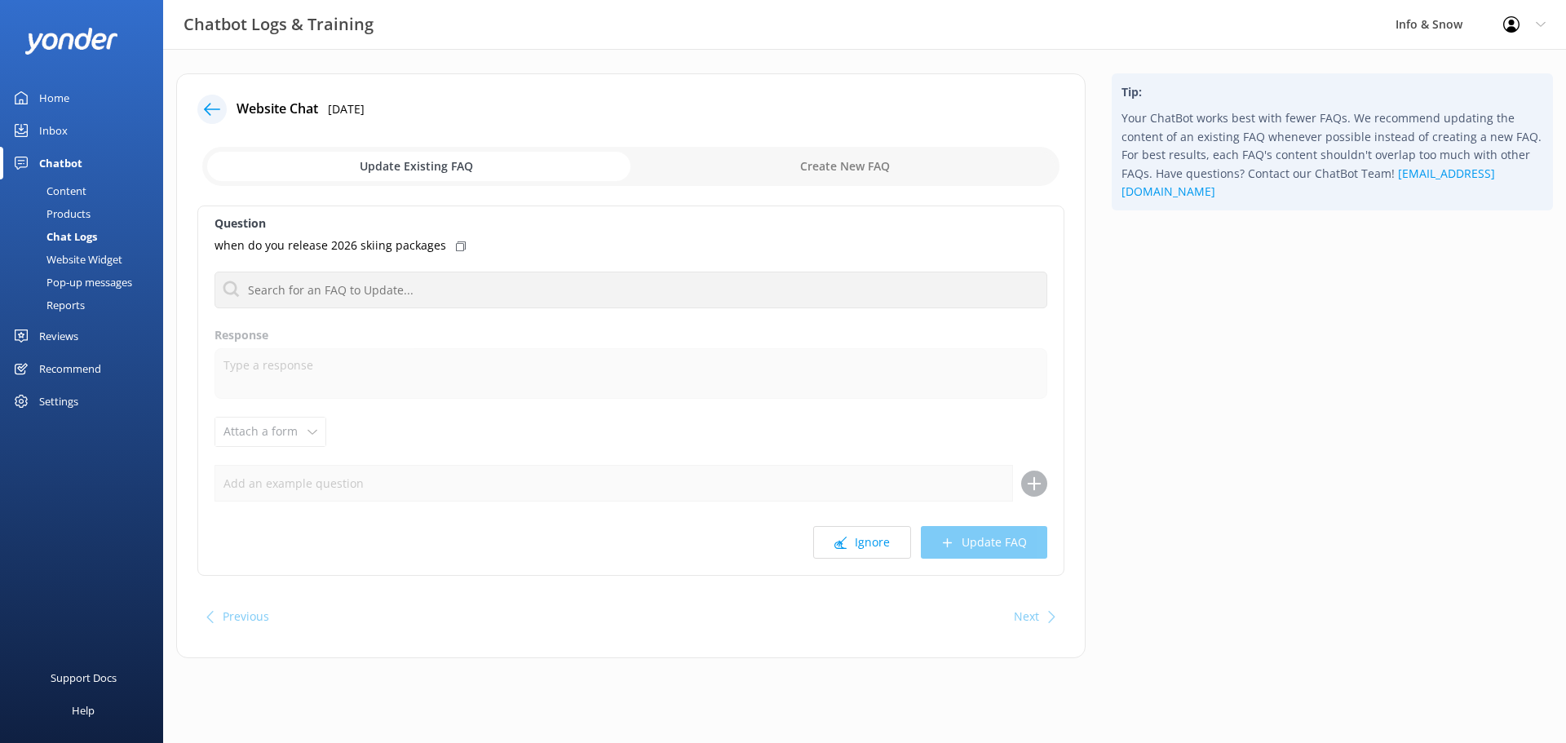
click at [86, 95] on link "Home" at bounding box center [81, 98] width 163 height 33
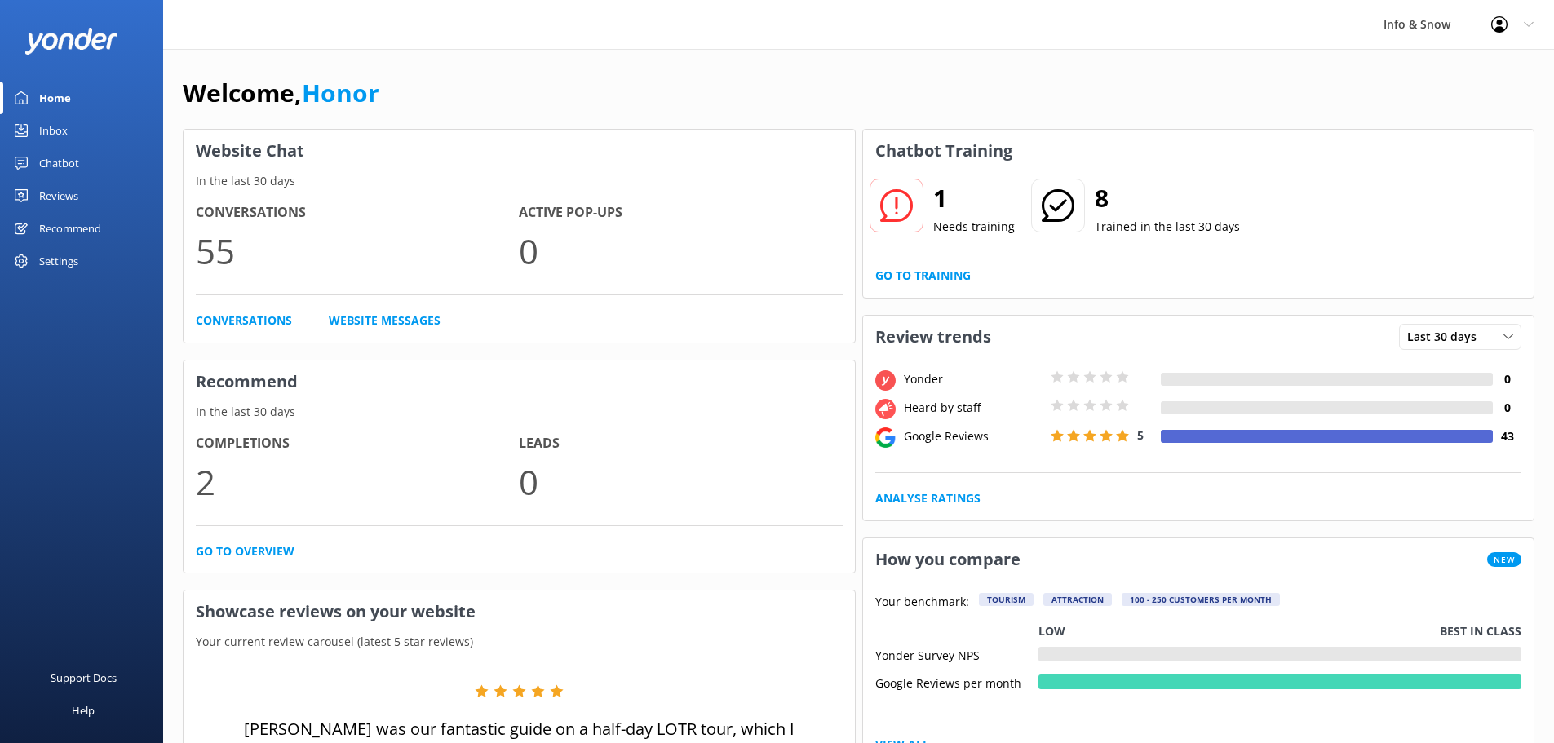
click at [951, 273] on link "Go to Training" at bounding box center [922, 276] width 95 height 18
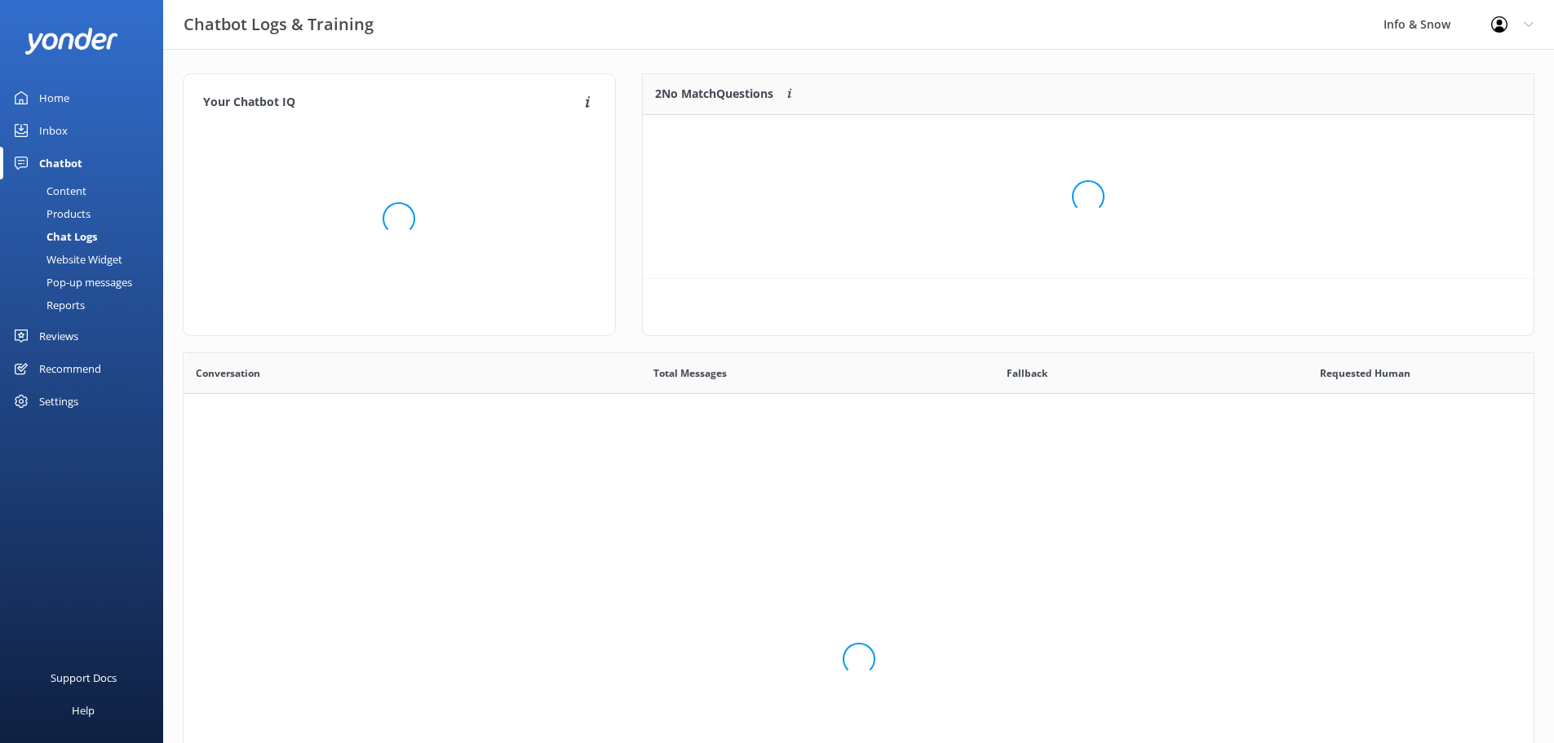
scroll to position [559, 1338]
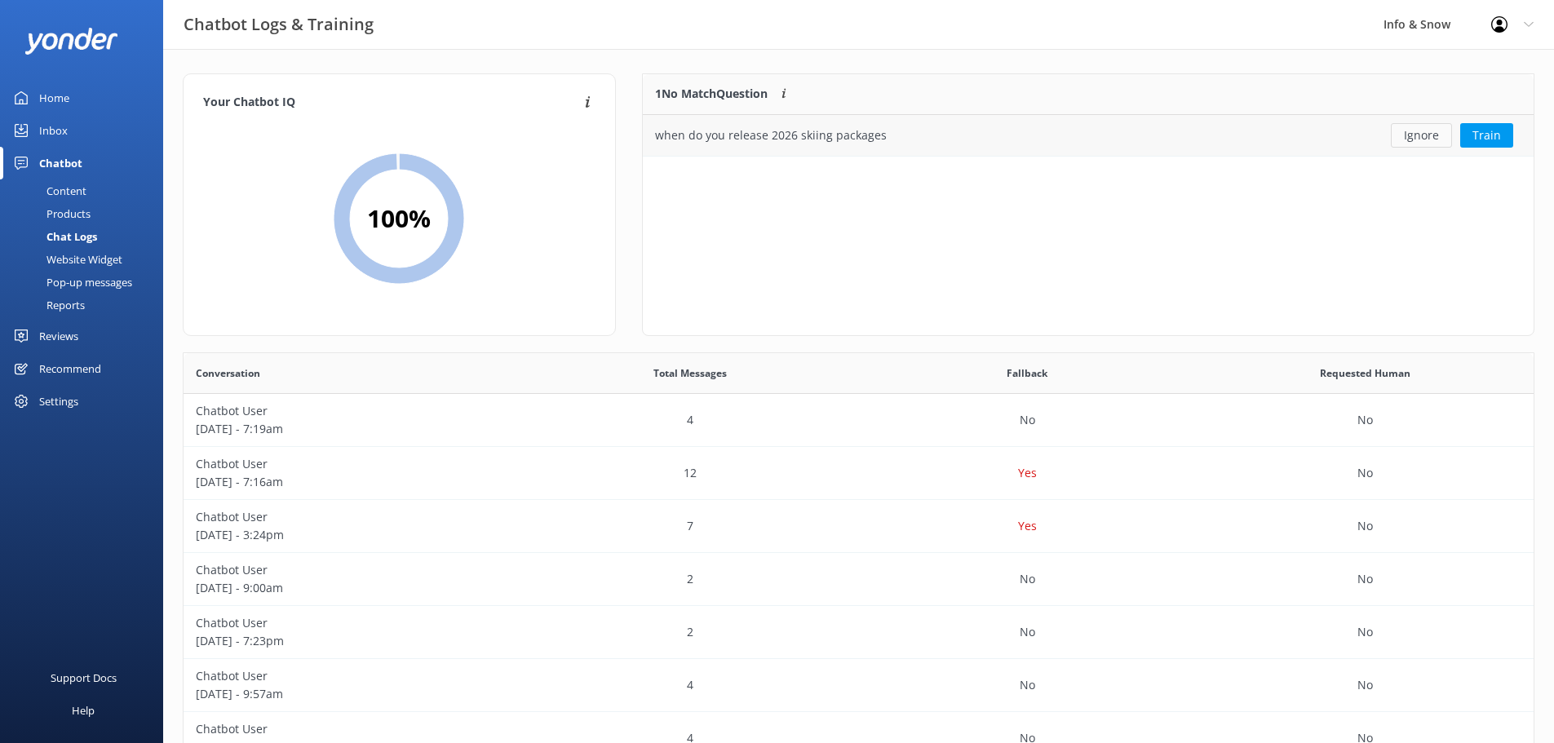
click at [1415, 138] on button "Ignore" at bounding box center [1421, 135] width 61 height 24
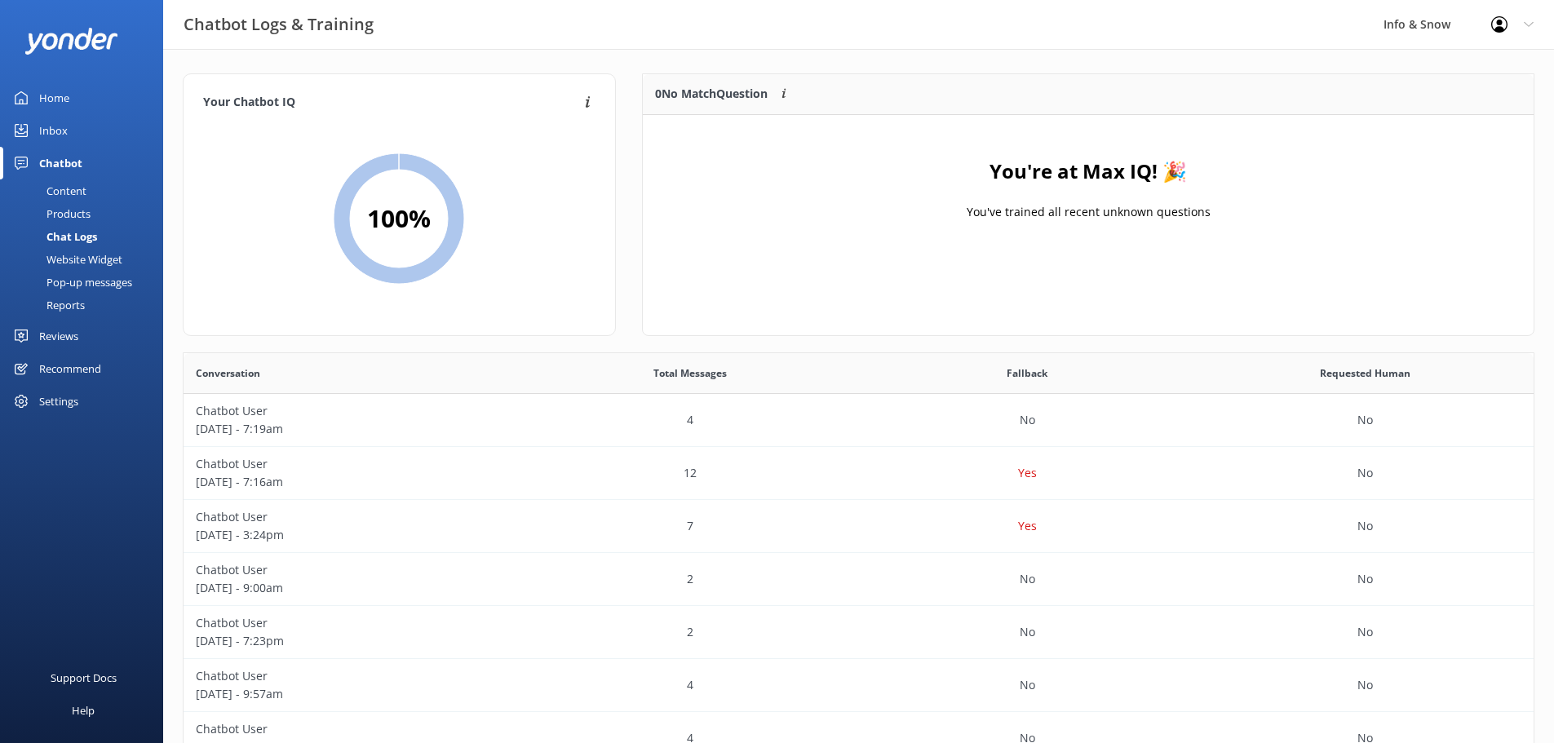
drag, startPoint x: 33, startPoint y: 99, endPoint x: 298, endPoint y: 1, distance: 283.3
click at [33, 99] on link "Home" at bounding box center [81, 98] width 163 height 33
